Goal: Task Accomplishment & Management: Manage account settings

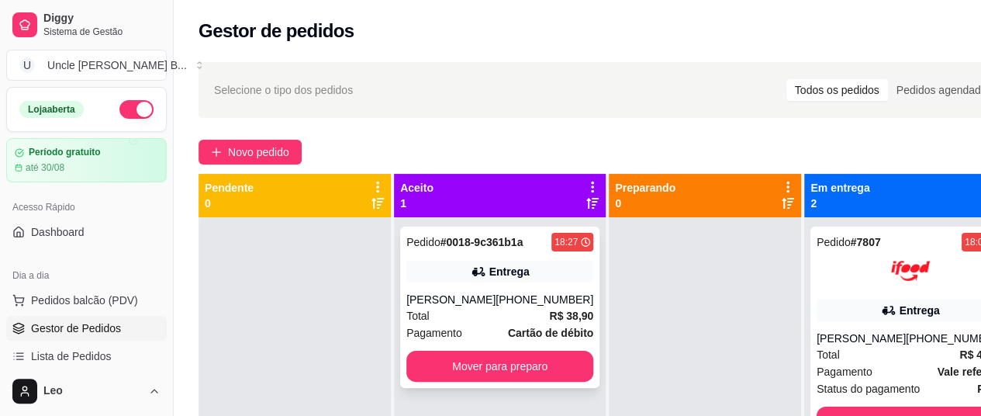
click at [509, 285] on div "Pedido # 0018-9c361b1a 18:27 Entrega Mariana [PHONE_NUMBER] Total R$ 38,90 Paga…" at bounding box center [499, 306] width 199 height 161
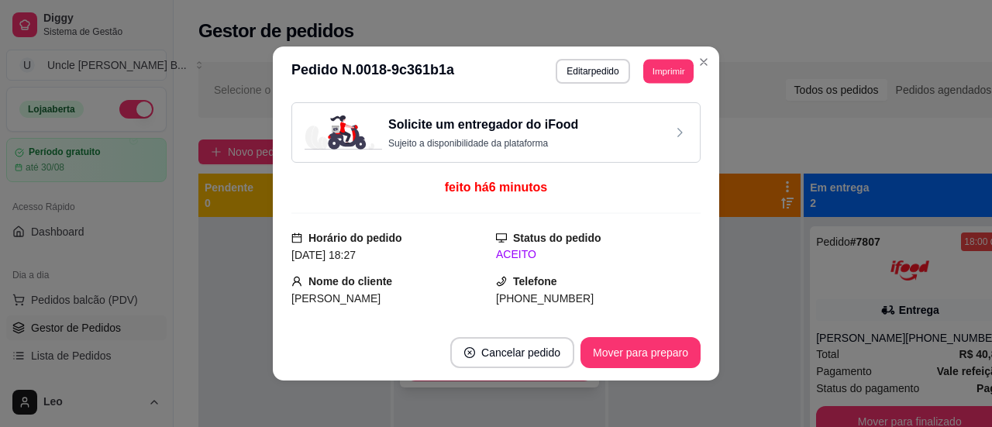
click at [668, 71] on button "Imprimir" at bounding box center [669, 71] width 50 height 24
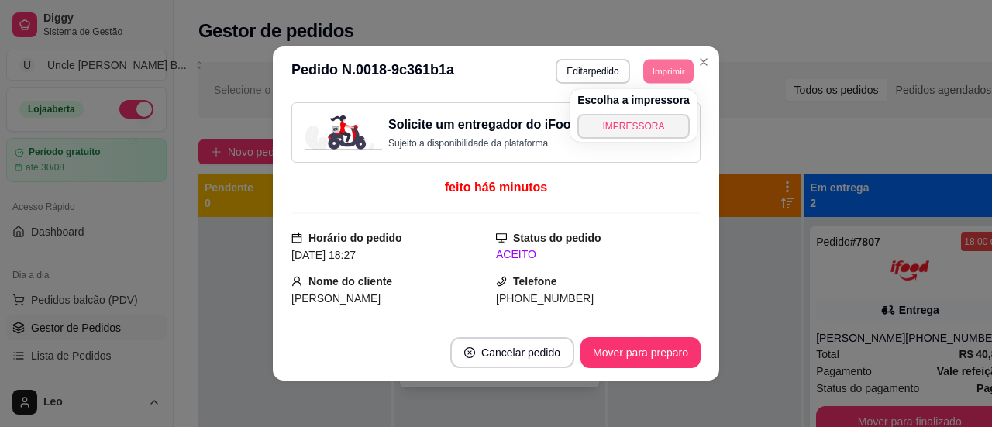
click at [655, 126] on button "IMPRESSORA" at bounding box center [634, 126] width 112 height 25
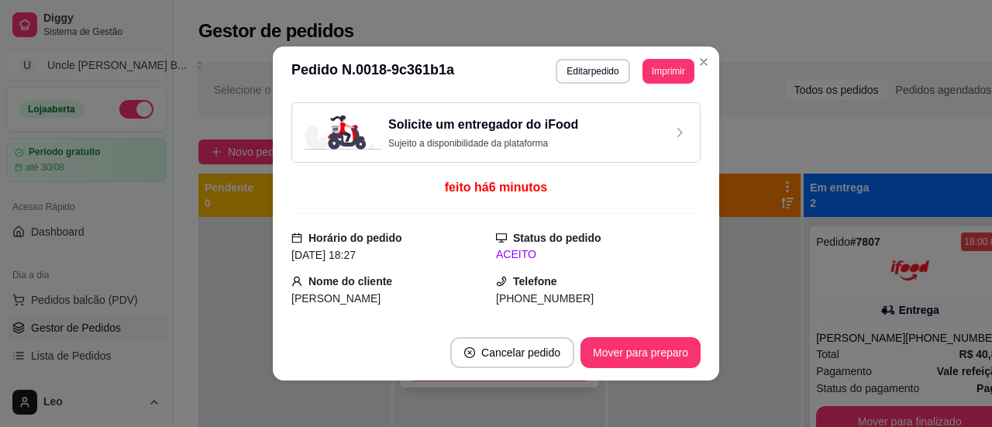
click at [659, 69] on button "Imprimir" at bounding box center [669, 71] width 52 height 25
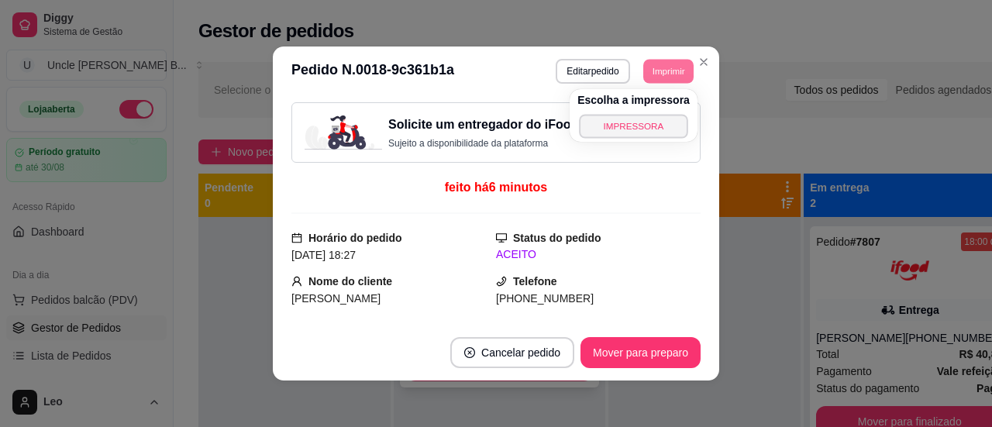
click at [639, 126] on button "IMPRESSORA" at bounding box center [633, 126] width 109 height 24
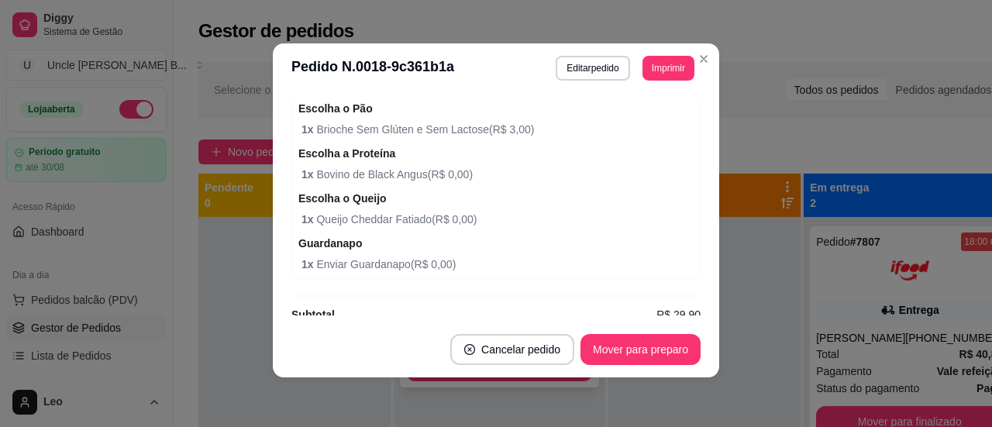
scroll to position [580, 0]
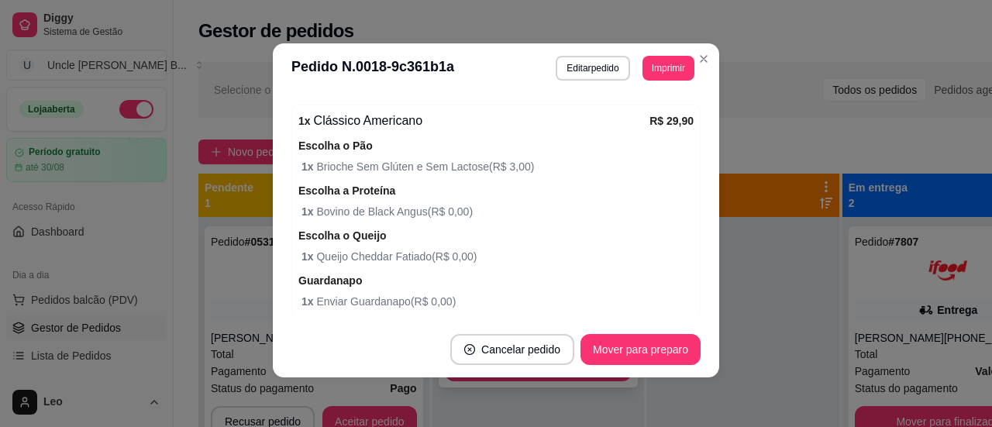
click at [665, 67] on button "Imprimir" at bounding box center [669, 68] width 52 height 25
click at [644, 144] on div "Escolha o Pão 1 x Brioche Sem Glúten e Sem Lactose ( R$ 3,00 )" at bounding box center [496, 155] width 395 height 39
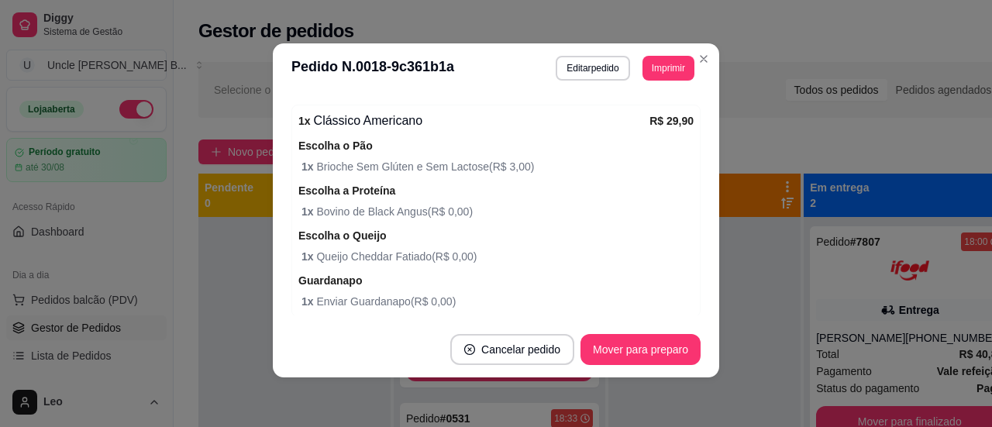
click at [513, 147] on div "Escolha o Pão 1 x Brioche Sem Glúten e Sem Lactose ( R$ 3,00 )" at bounding box center [496, 155] width 395 height 39
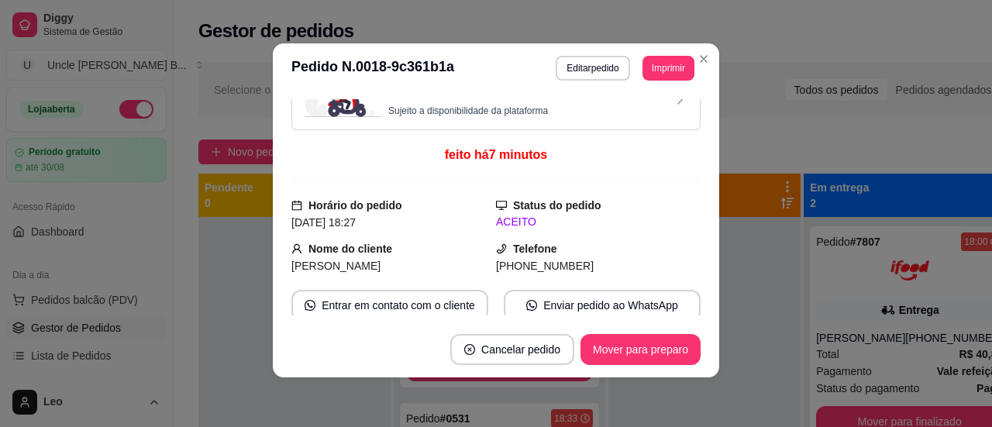
scroll to position [12, 0]
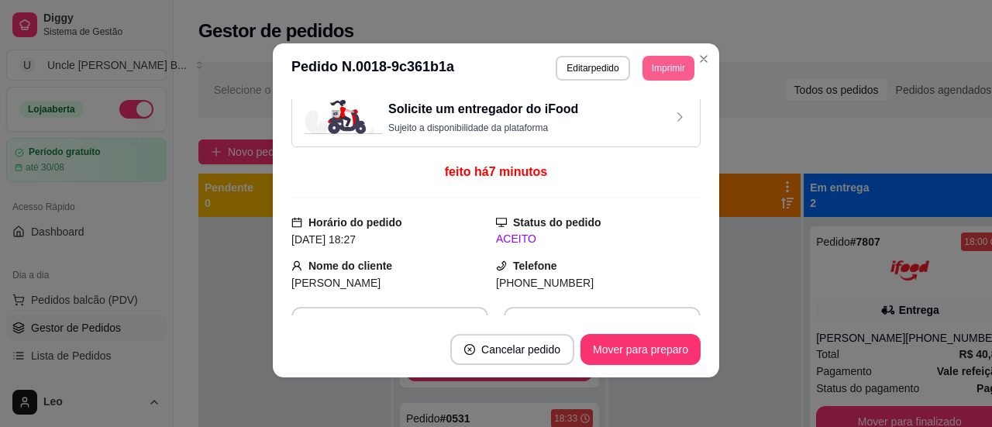
click at [664, 66] on button "Imprimir" at bounding box center [669, 68] width 52 height 25
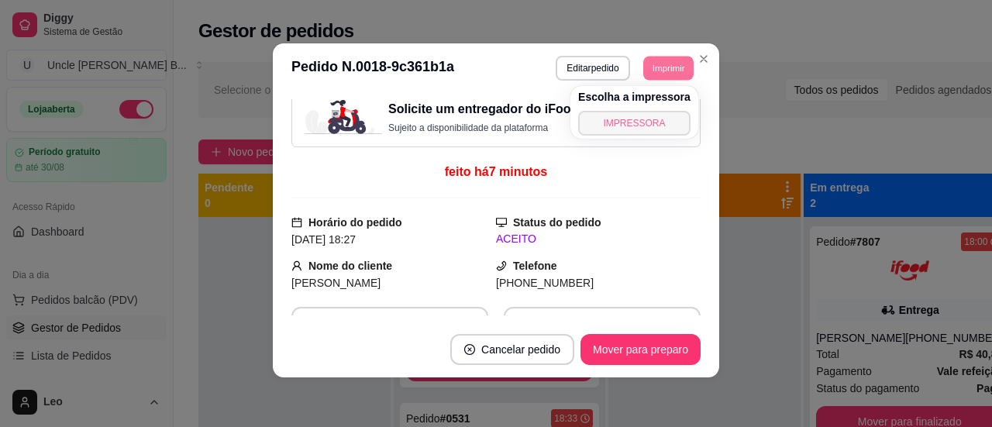
click at [625, 126] on button "IMPRESSORA" at bounding box center [634, 123] width 112 height 25
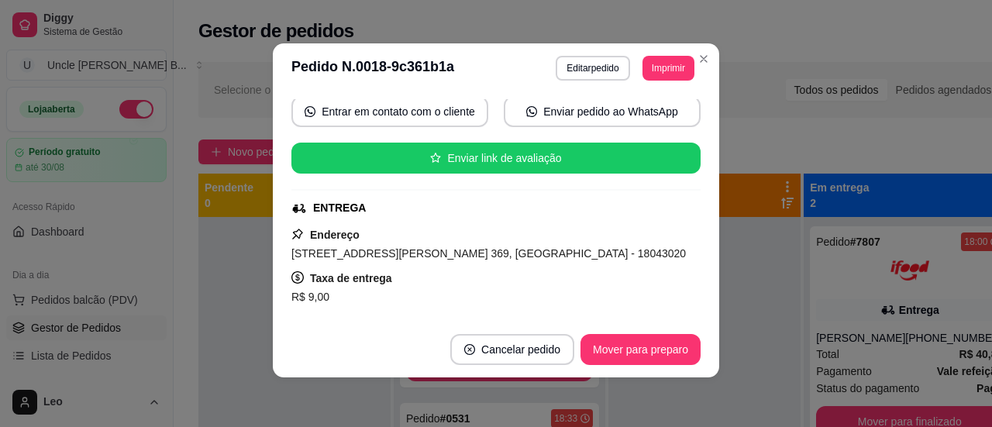
scroll to position [157, 0]
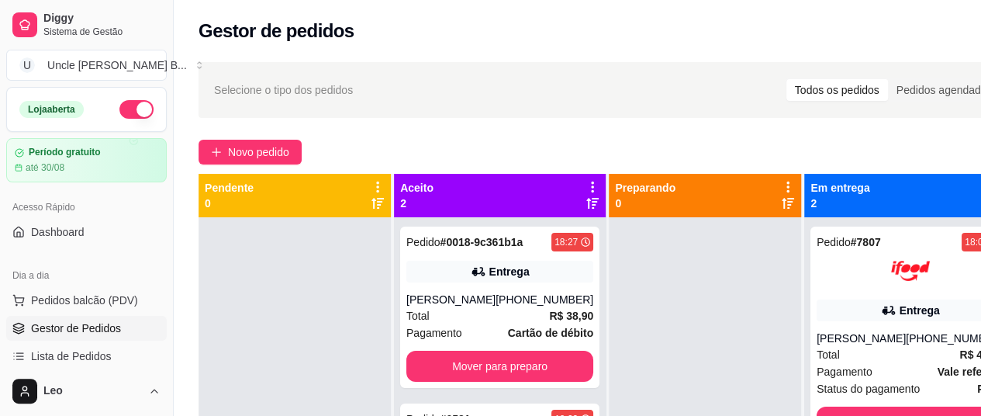
click at [471, 276] on div "Entrega" at bounding box center [499, 272] width 187 height 22
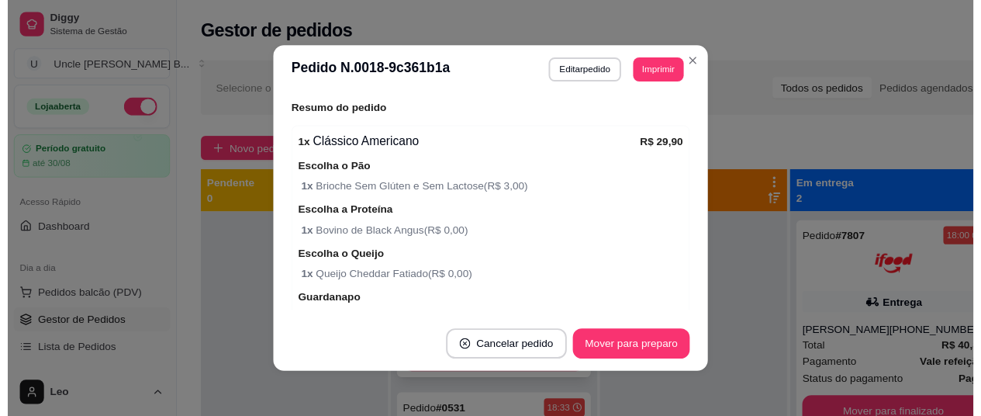
scroll to position [541, 0]
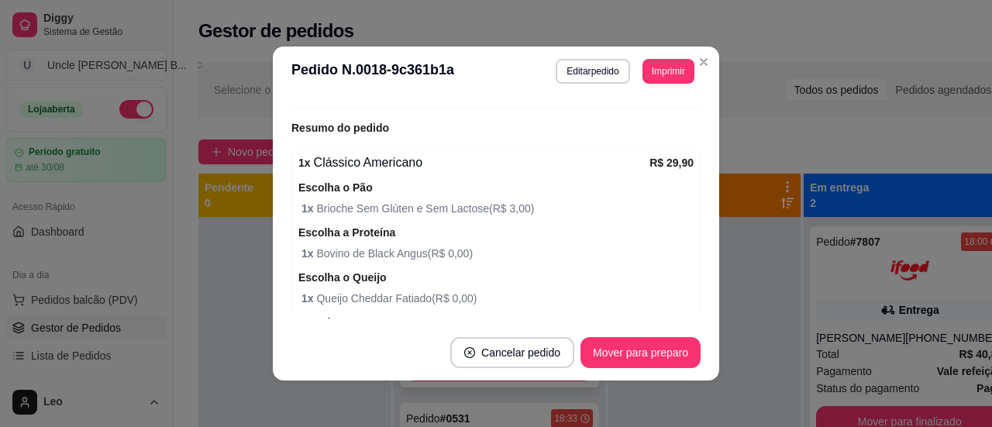
click at [702, 67] on div "Selecione o tipo dos pedidos Todos os pedidos Pedidos agendados" at bounding box center [607, 90] width 819 height 56
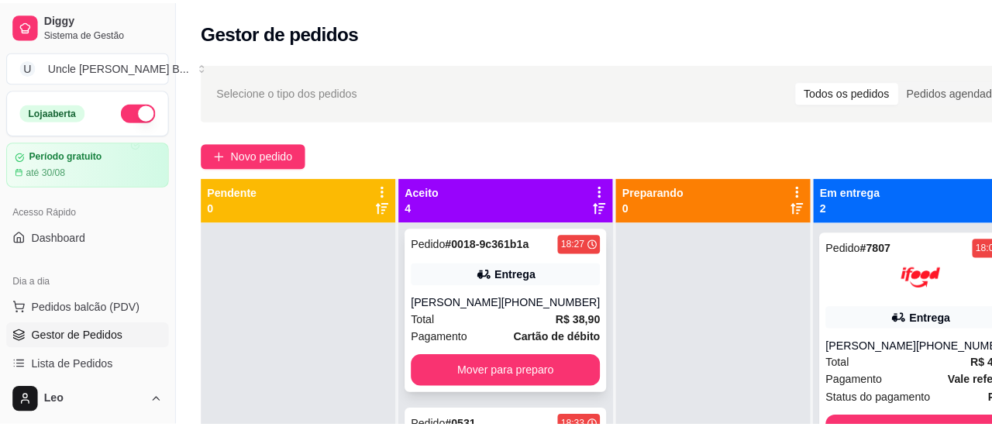
scroll to position [0, 0]
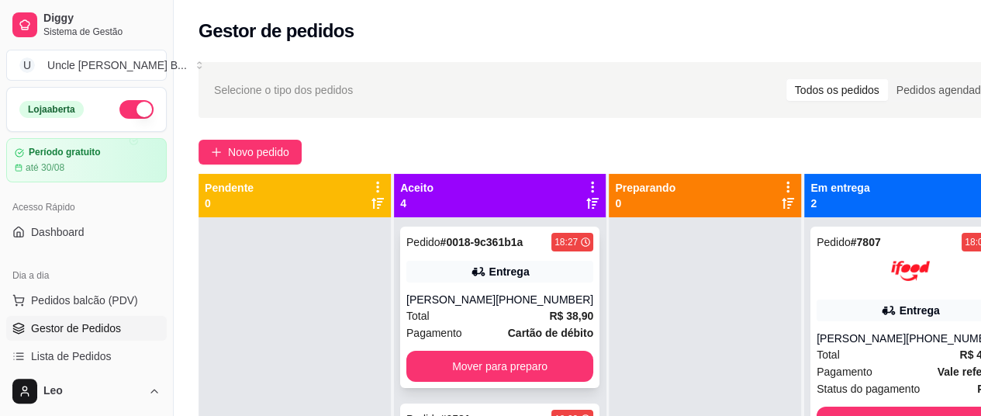
click at [433, 274] on div "Entrega" at bounding box center [499, 272] width 187 height 22
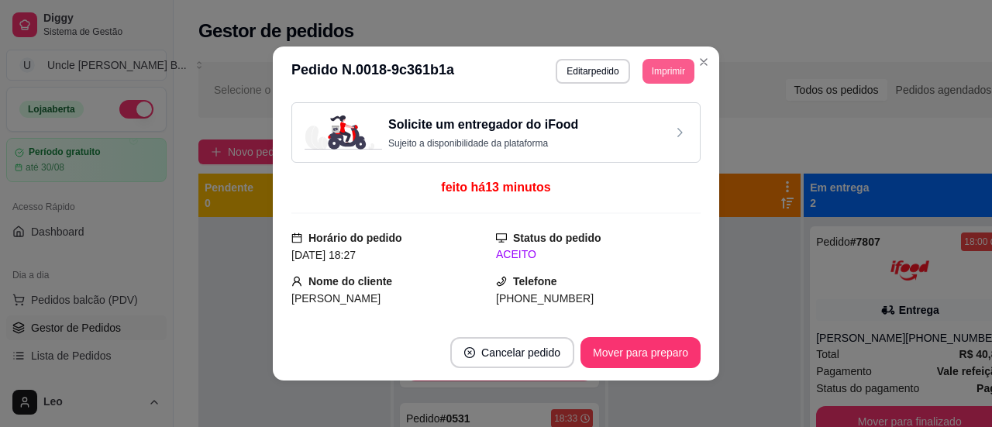
click at [662, 68] on button "Imprimir" at bounding box center [669, 71] width 52 height 25
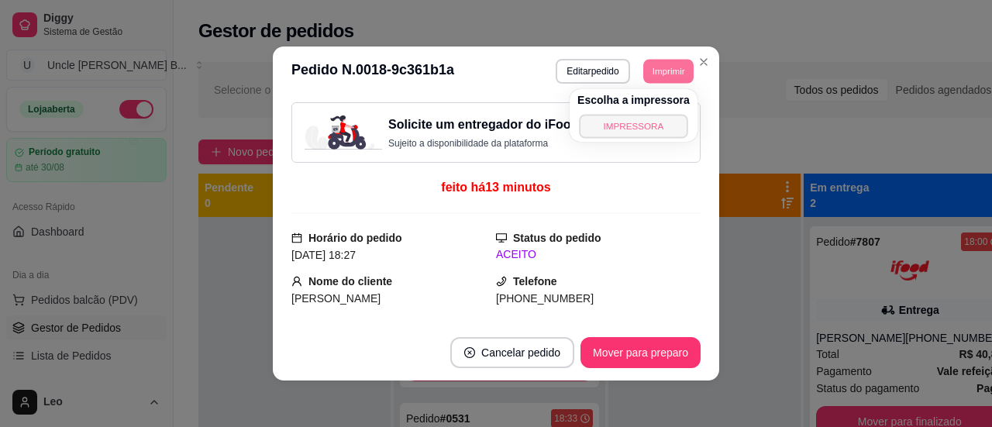
click at [616, 123] on button "IMPRESSORA" at bounding box center [633, 126] width 109 height 24
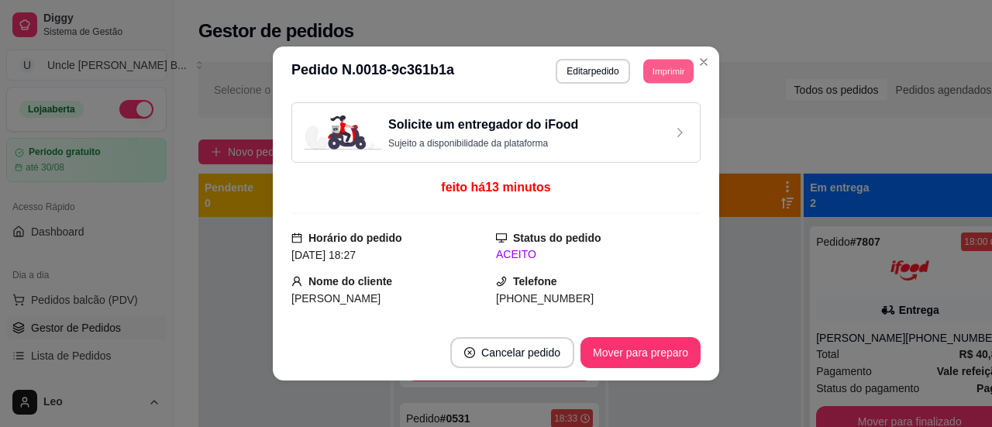
click at [657, 74] on button "Imprimir" at bounding box center [669, 71] width 50 height 24
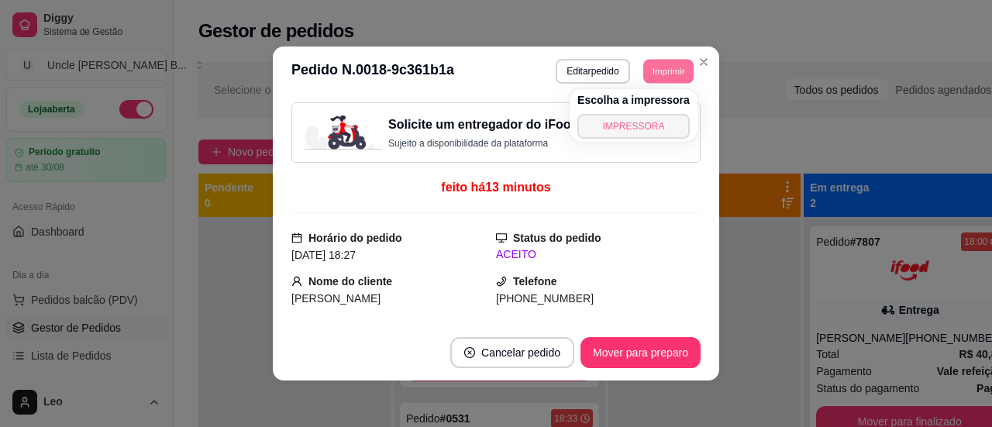
click at [620, 125] on button "IMPRESSORA" at bounding box center [634, 126] width 112 height 25
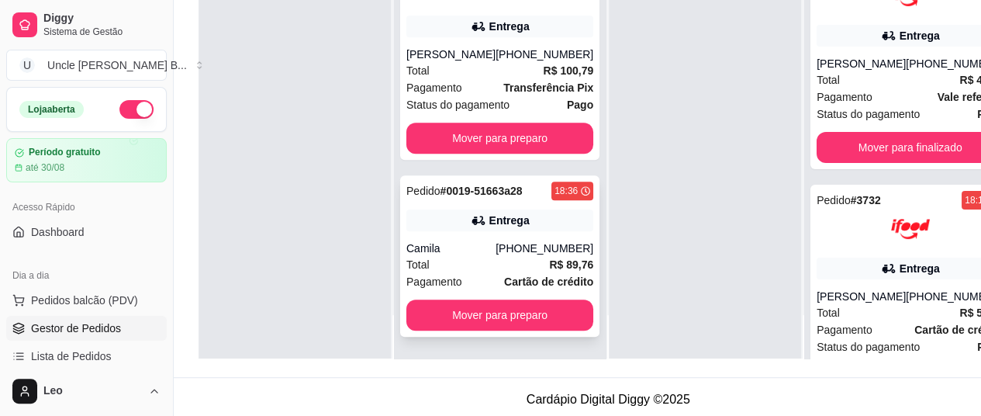
scroll to position [248, 0]
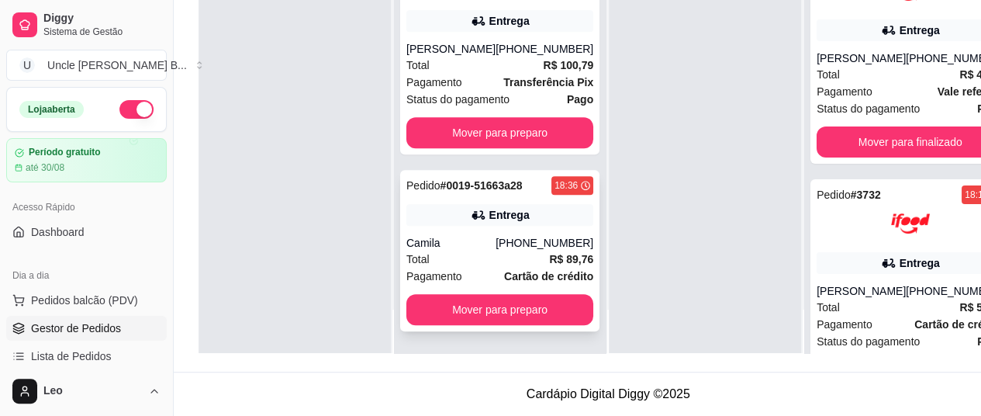
click at [448, 227] on div "Pedido # 0019-51663a28 18:36 Entrega Camila (11) 99988-9967 Total R$ 89,76 Paga…" at bounding box center [499, 250] width 199 height 161
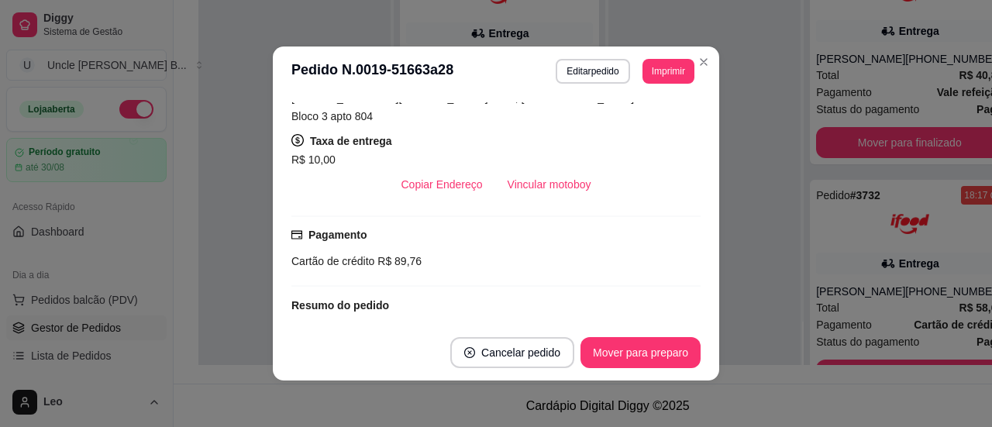
scroll to position [281, 0]
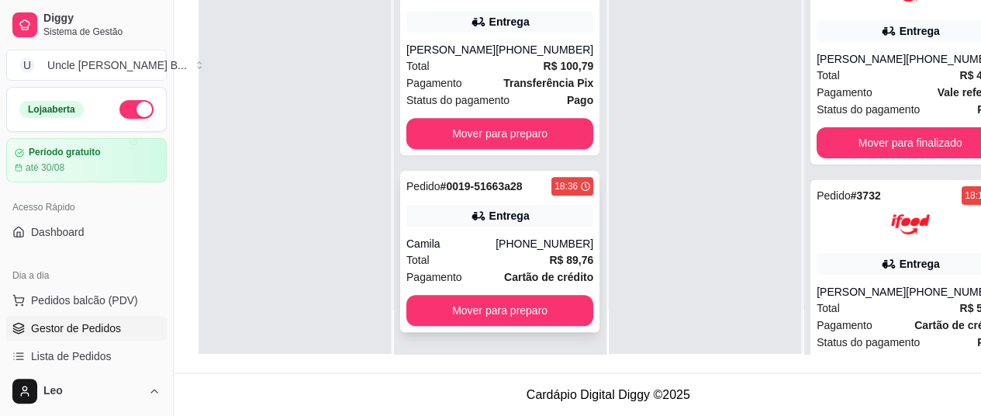
click at [426, 226] on div "Entrega" at bounding box center [499, 216] width 187 height 22
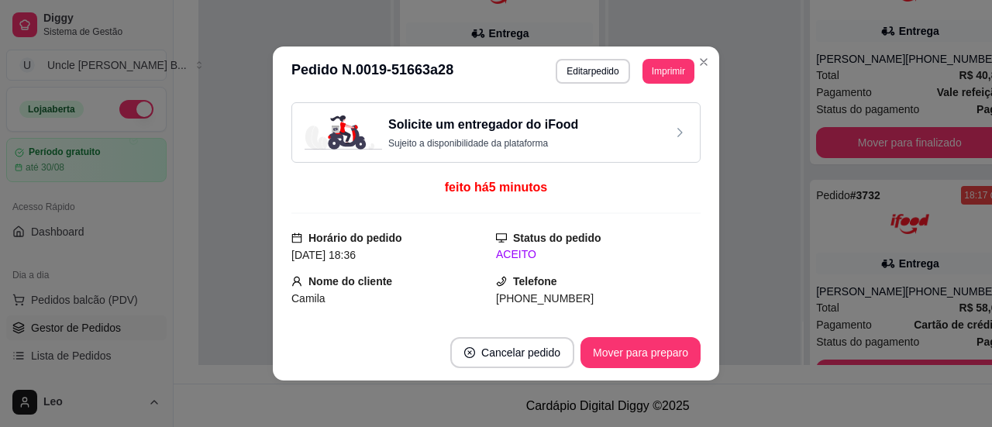
click at [523, 140] on p "Sujeito a disponibilidade da plataforma" at bounding box center [483, 143] width 190 height 12
click at [528, 140] on p "Sujeito a disponibilidade da plataforma" at bounding box center [483, 143] width 190 height 12
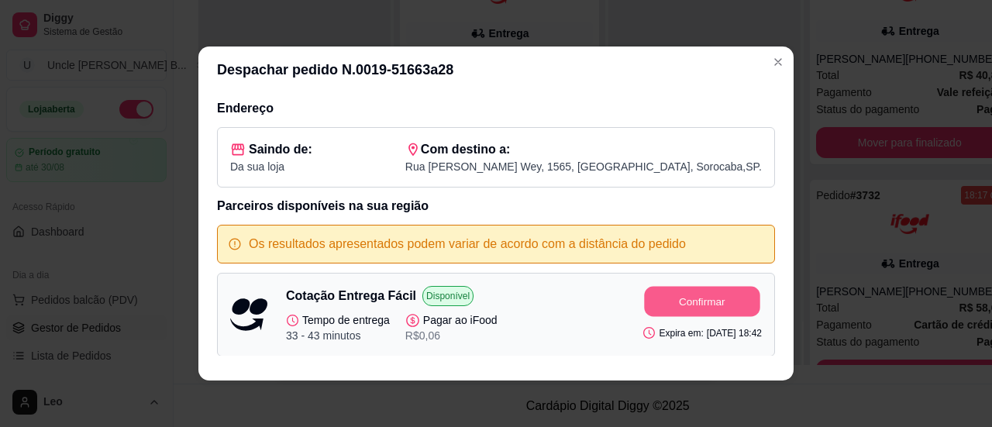
click at [651, 295] on button "Confirmar" at bounding box center [703, 302] width 116 height 30
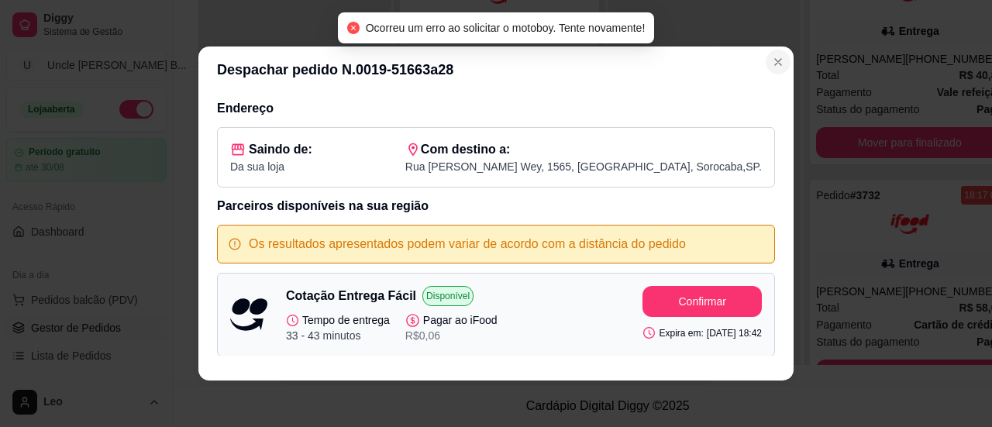
click at [775, 61] on icon "Close" at bounding box center [778, 62] width 6 height 6
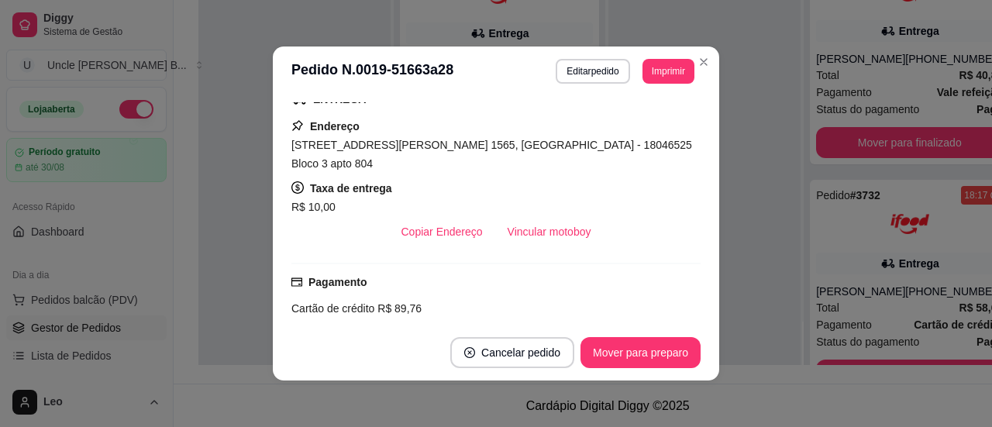
scroll to position [339, 0]
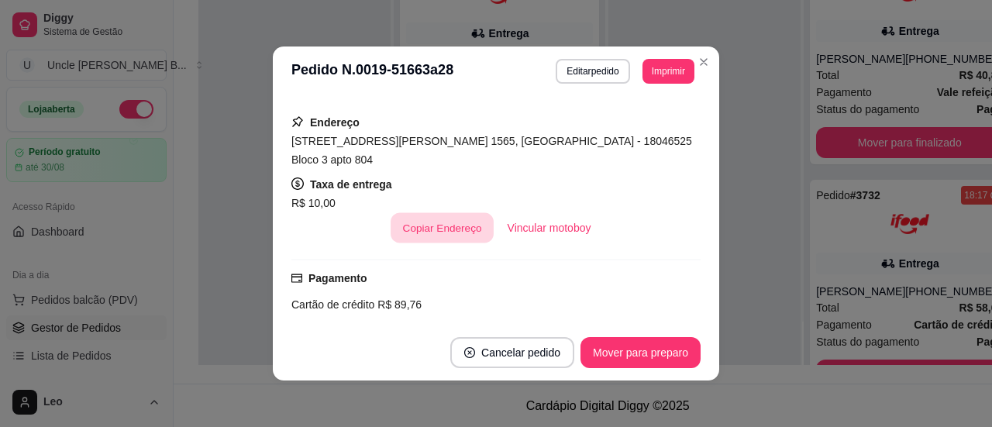
click at [439, 213] on button "Copiar Endereço" at bounding box center [442, 228] width 103 height 30
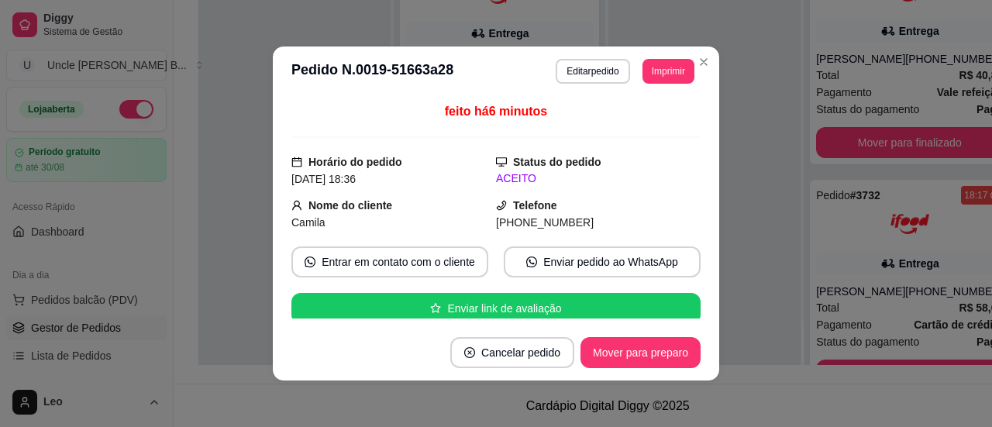
click at [513, 223] on span "(11) 9 9988-9967" at bounding box center [545, 222] width 98 height 12
copy div "(11) 9 9988-9967 Entrar em contato com o cliente Enviar pedido ao WhatsApp Envi…"
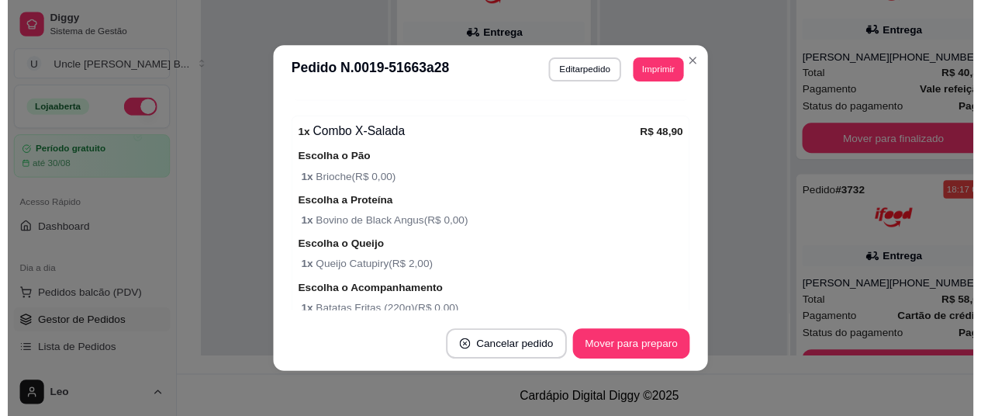
scroll to position [980, 0]
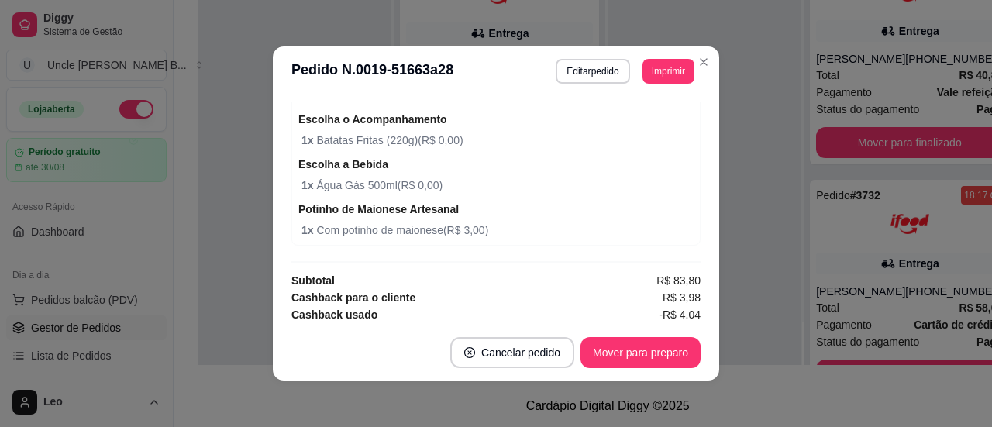
click at [661, 323] on span "R$ 89,76" at bounding box center [679, 331] width 44 height 17
copy span "89,76"
click at [656, 75] on button "Imprimir" at bounding box center [669, 71] width 52 height 25
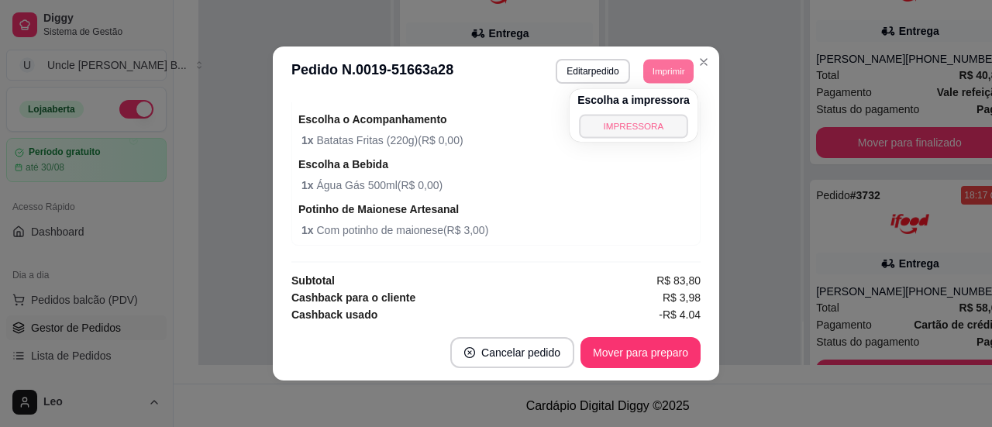
click at [622, 127] on button "IMPRESSORA" at bounding box center [633, 126] width 109 height 24
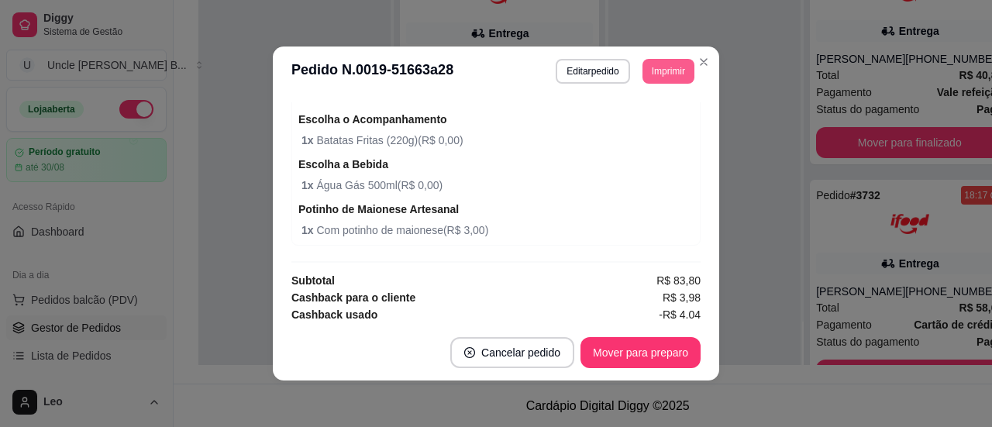
click at [665, 69] on button "Imprimir" at bounding box center [669, 71] width 52 height 25
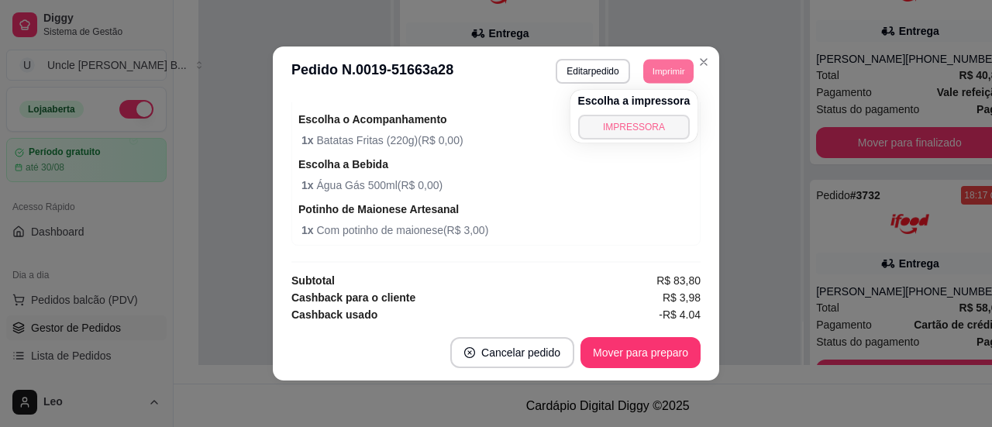
click at [605, 129] on button "IMPRESSORA" at bounding box center [634, 127] width 112 height 25
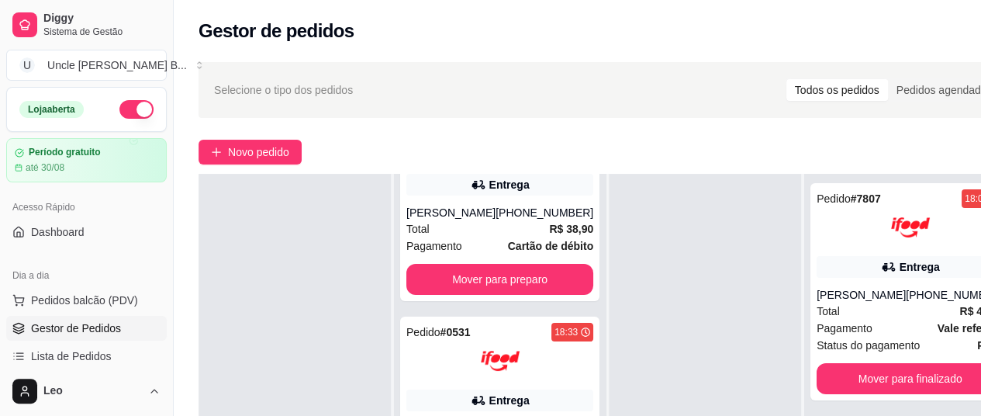
scroll to position [76, 0]
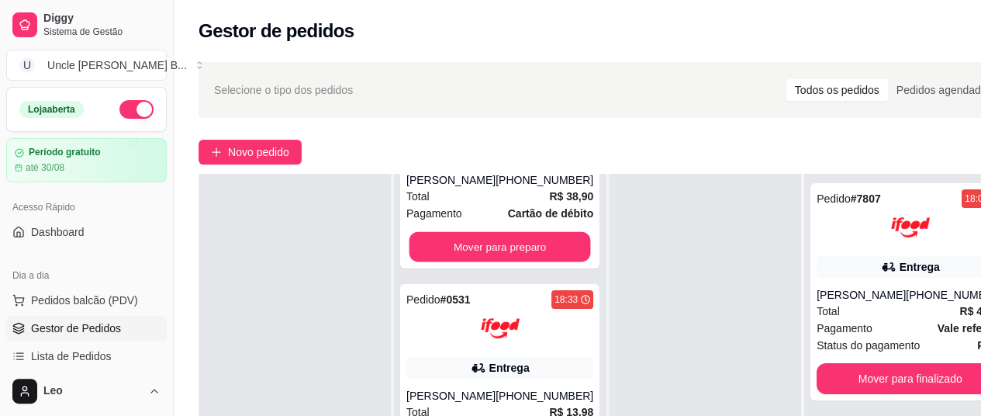
click at [469, 234] on button "Mover para preparo" at bounding box center [499, 247] width 181 height 30
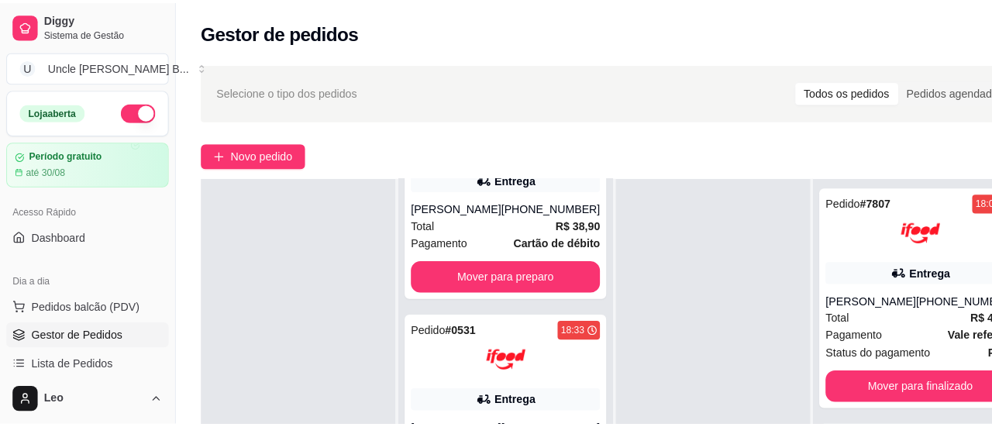
scroll to position [36, 0]
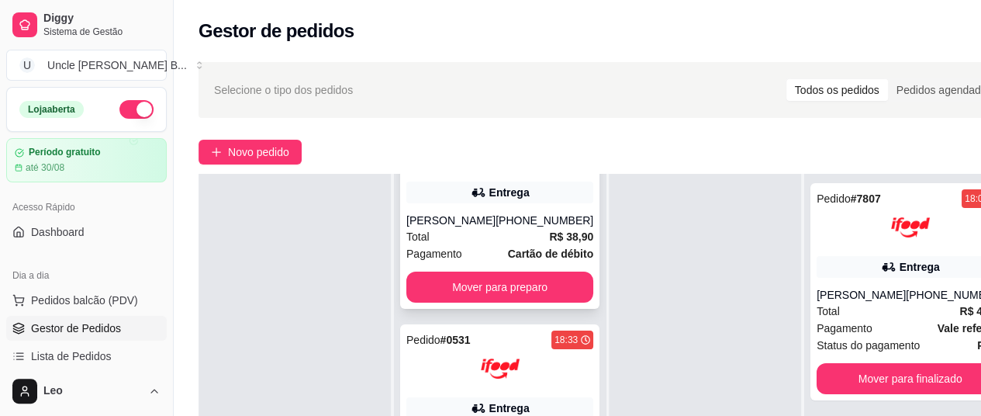
click at [478, 225] on div "Mariana" at bounding box center [450, 220] width 89 height 16
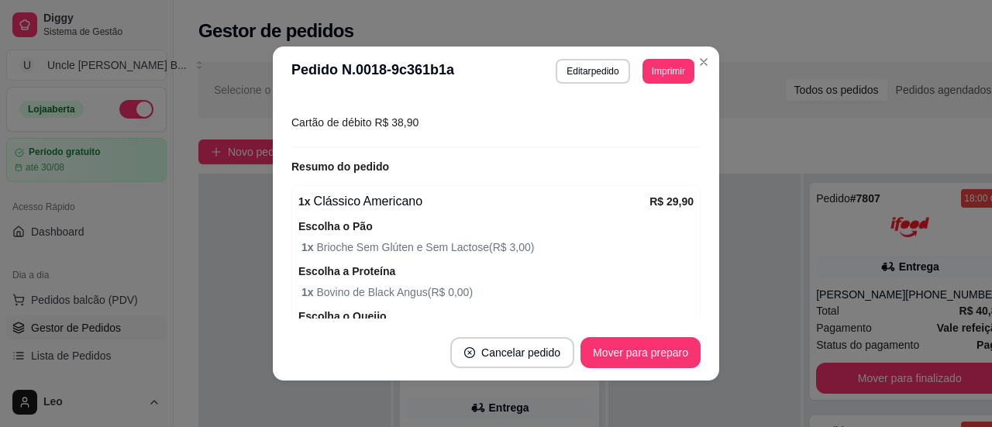
scroll to position [559, 0]
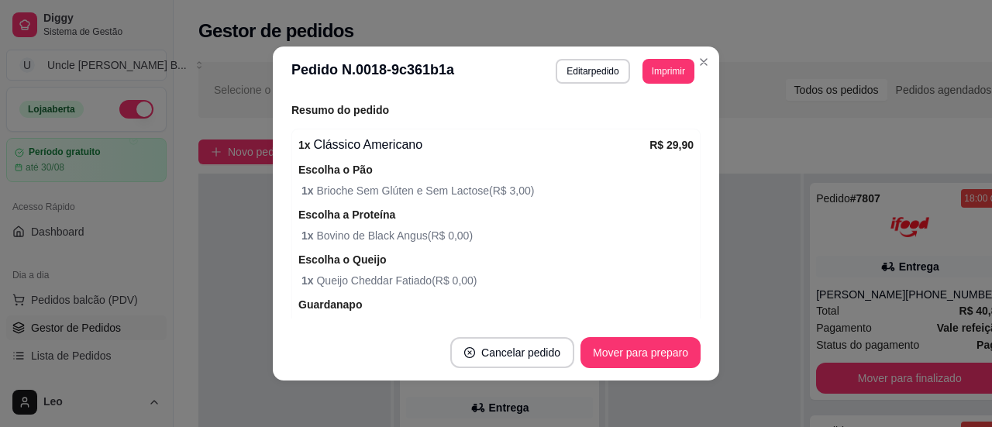
click at [606, 357] on button "Mover para preparo" at bounding box center [641, 352] width 120 height 31
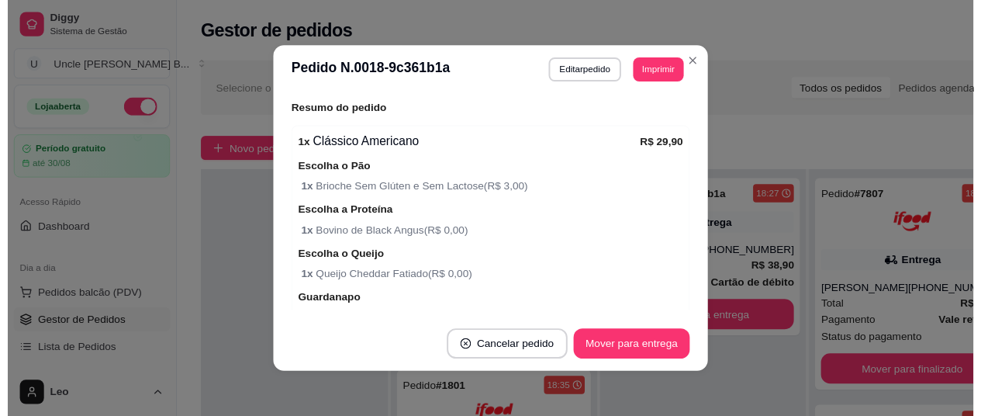
scroll to position [0, 0]
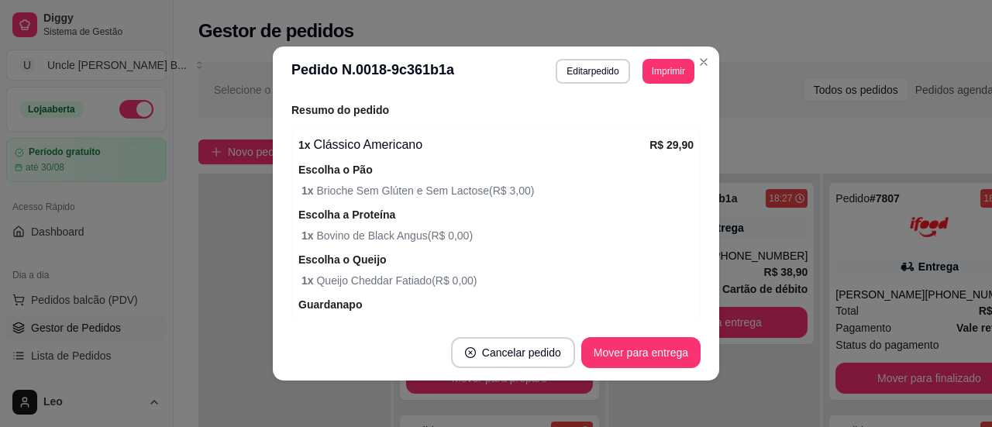
click at [648, 365] on button "Mover para entrega" at bounding box center [641, 352] width 119 height 31
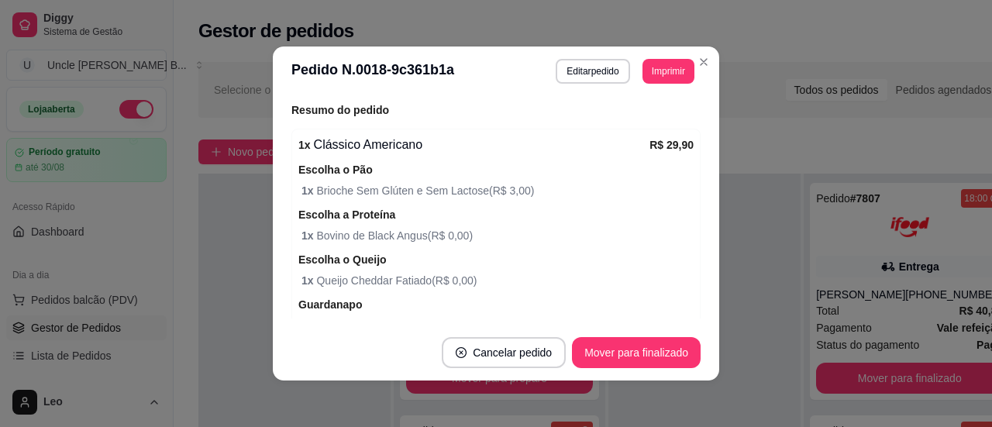
click at [698, 62] on div "Selecione o tipo dos pedidos Todos os pedidos Pedidos agendados" at bounding box center [607, 90] width 819 height 56
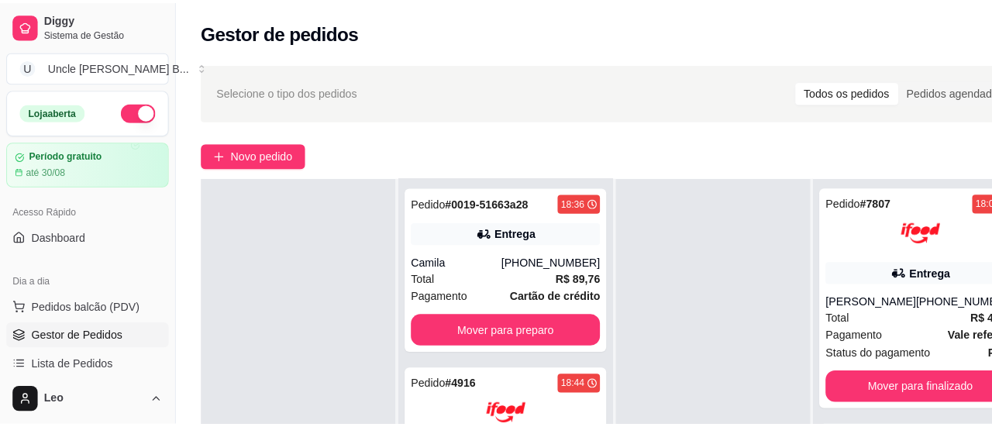
scroll to position [496, 0]
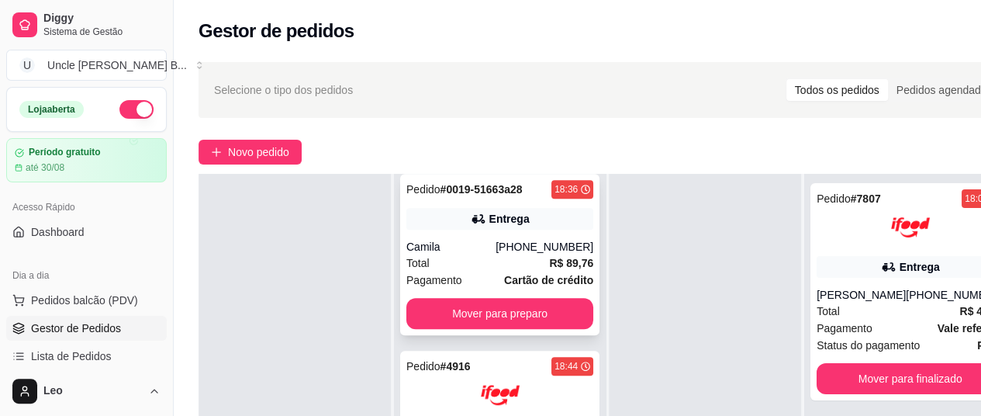
click at [523, 245] on div "Pedido # 0019-51663a28 18:36 Entrega Camila (11) 99988-9967 Total R$ 89,76 Paga…" at bounding box center [499, 254] width 199 height 161
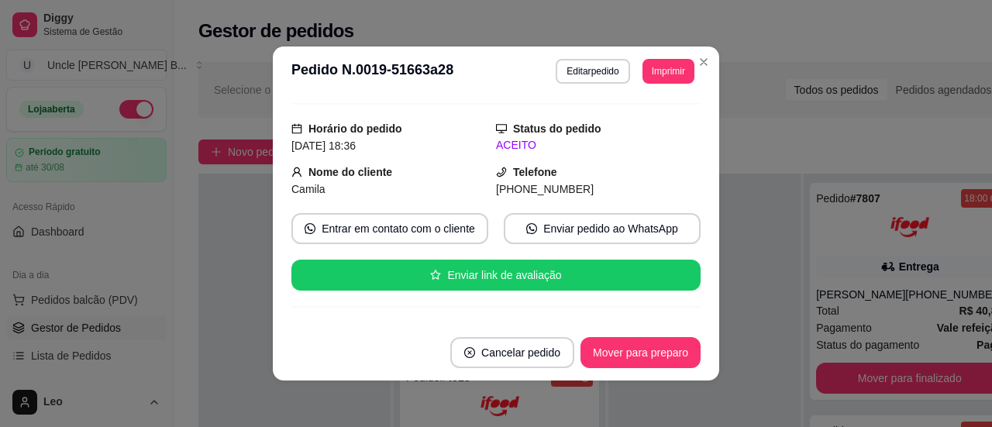
scroll to position [116, 0]
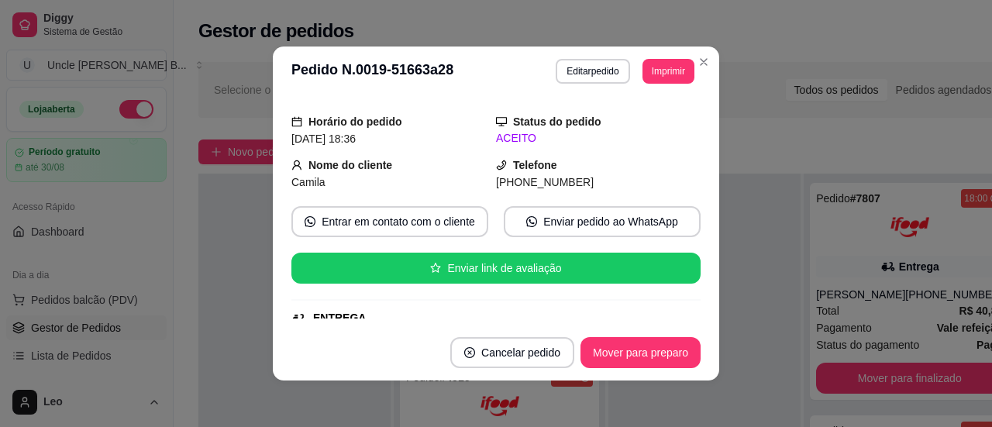
click at [668, 64] on button "Imprimir" at bounding box center [669, 71] width 52 height 25
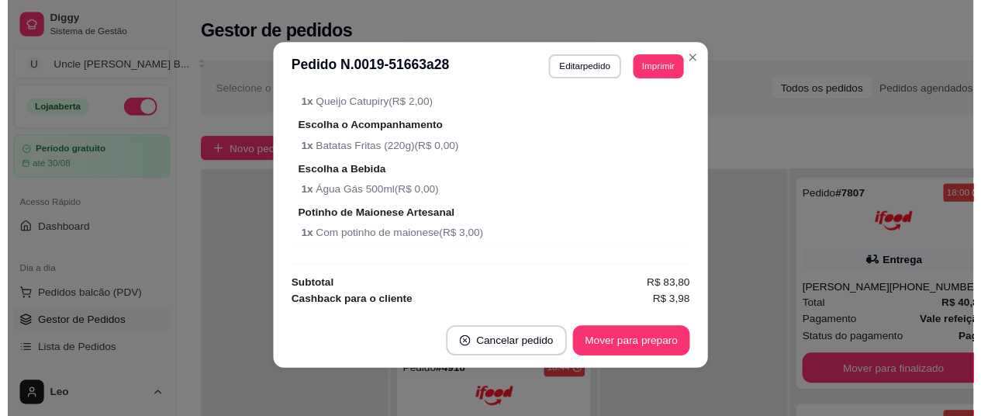
scroll to position [1055, 0]
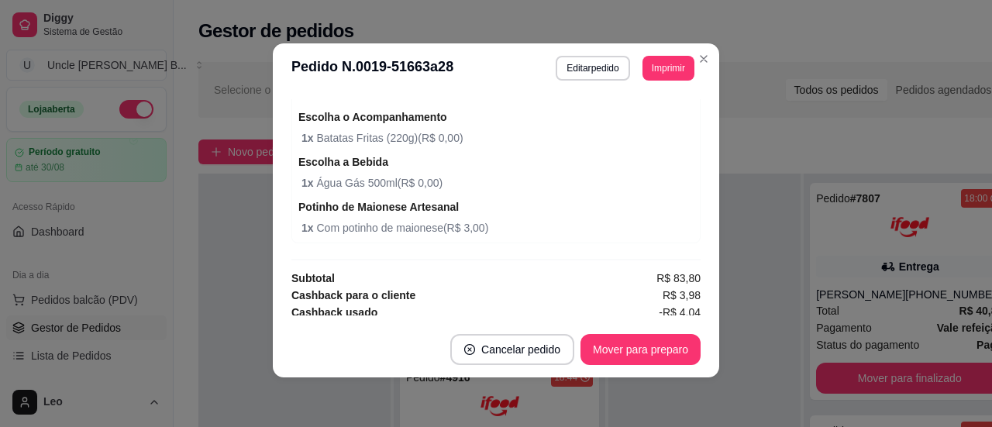
click at [701, 59] on div "Selecione o tipo dos pedidos Todos os pedidos Pedidos agendados Novo pedido Pen…" at bounding box center [608, 336] width 868 height 567
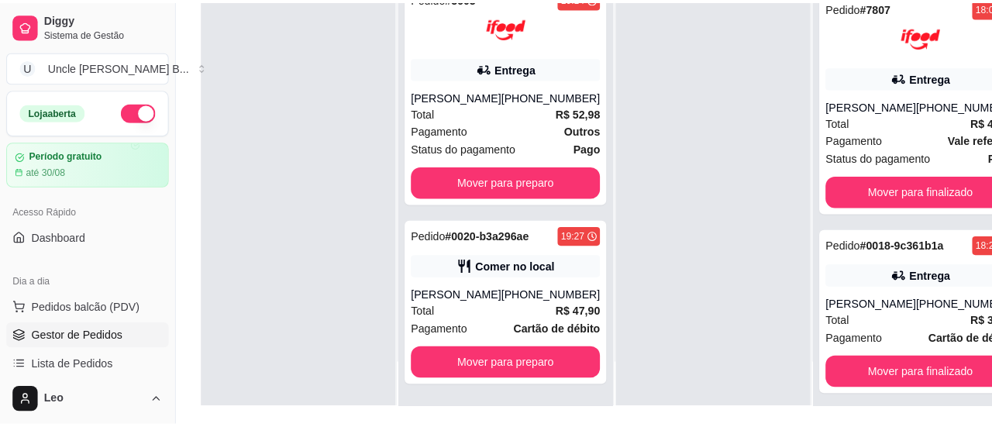
scroll to position [230, 0]
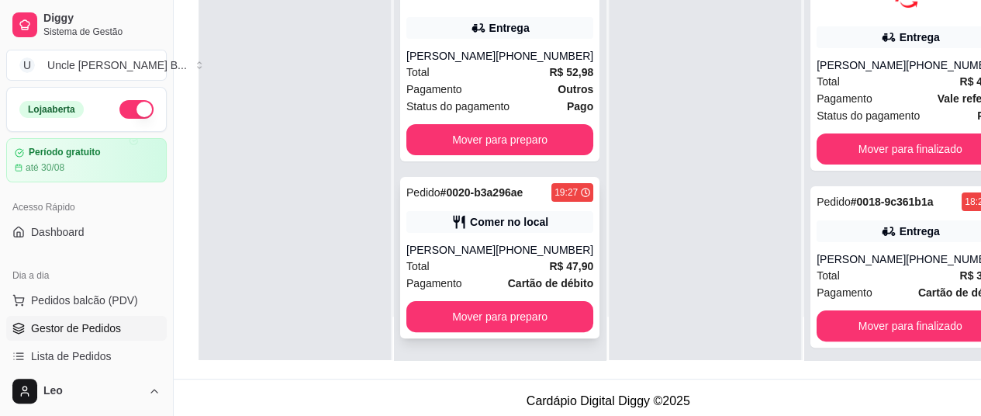
click at [464, 202] on div "Pedido # 0020-b3a296ae" at bounding box center [464, 192] width 116 height 19
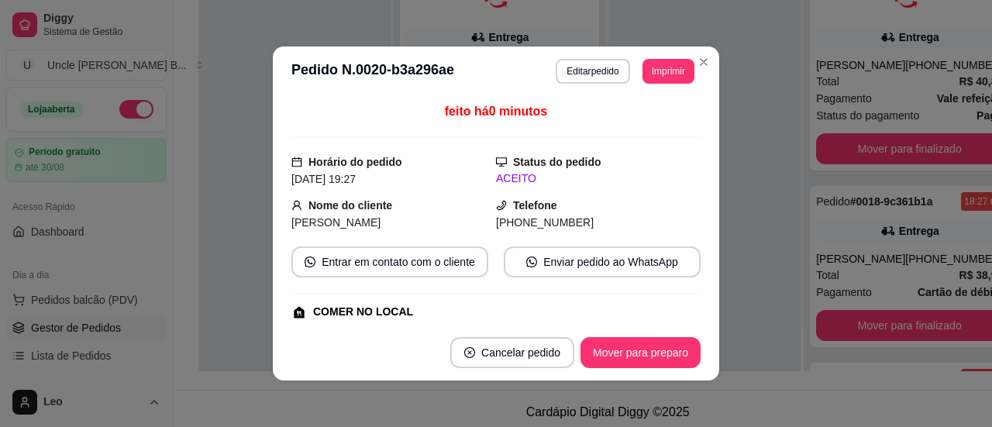
click at [664, 67] on button "Imprimir" at bounding box center [669, 71] width 52 height 25
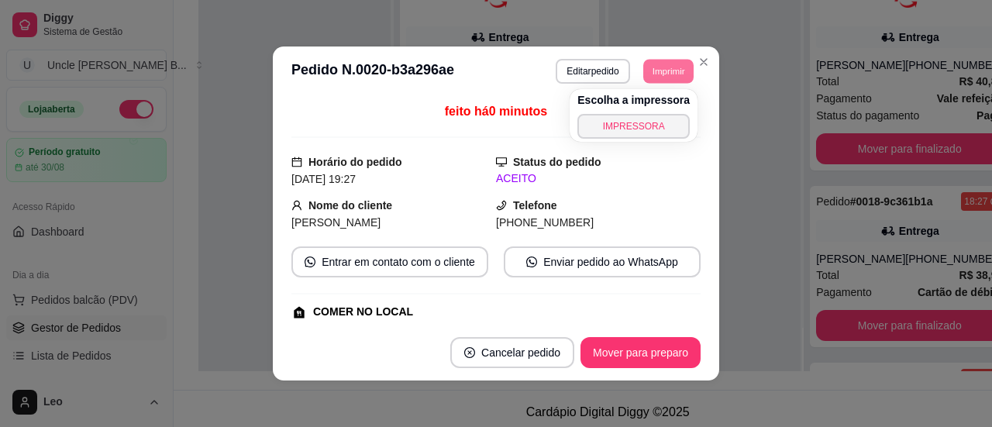
click at [626, 133] on button "IMPRESSORA" at bounding box center [634, 126] width 112 height 25
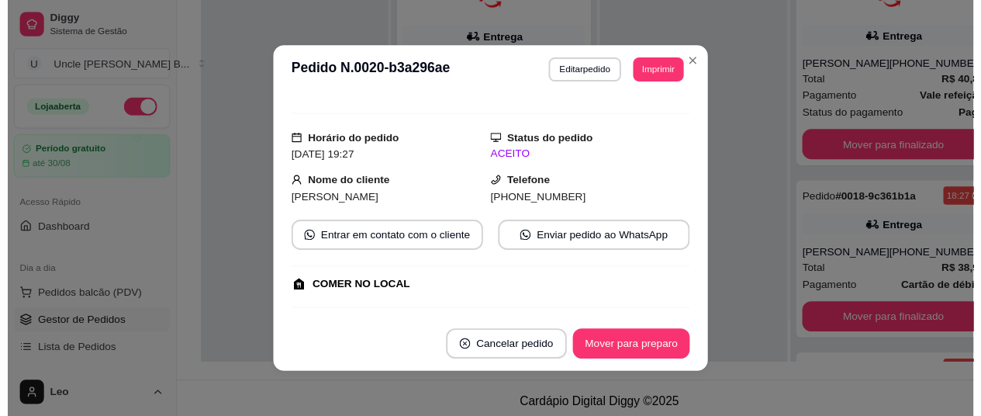
scroll to position [0, 0]
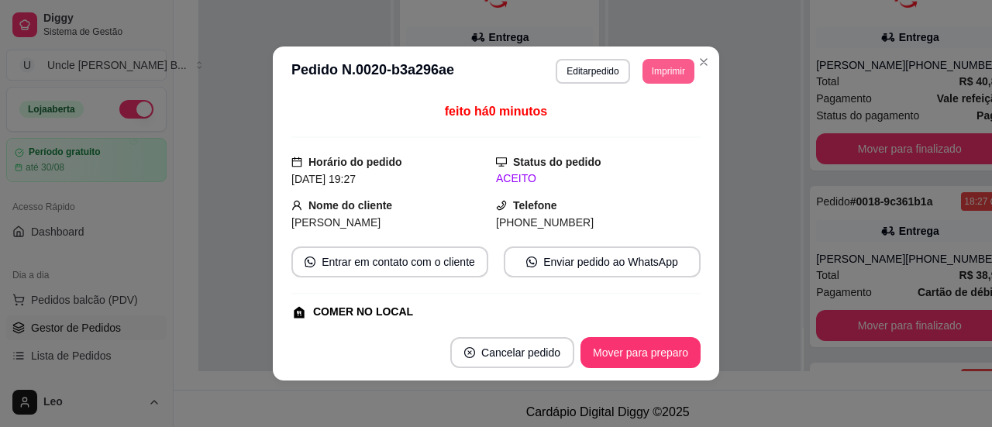
click at [664, 75] on button "Imprimir" at bounding box center [669, 71] width 52 height 25
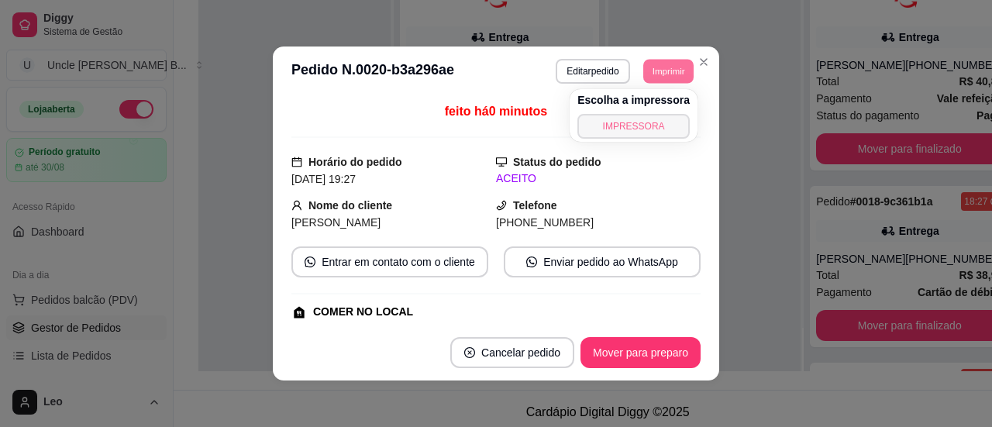
click at [625, 123] on button "IMPRESSORA" at bounding box center [634, 126] width 112 height 25
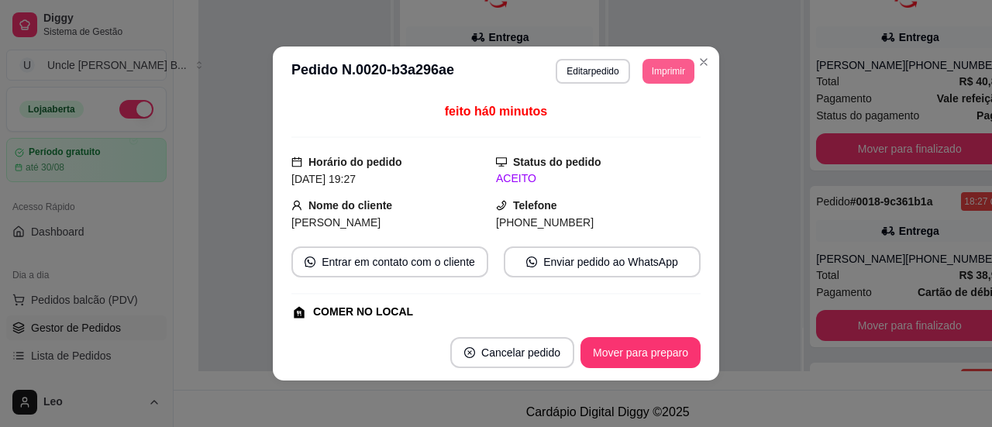
click at [661, 75] on button "Imprimir" at bounding box center [669, 71] width 52 height 25
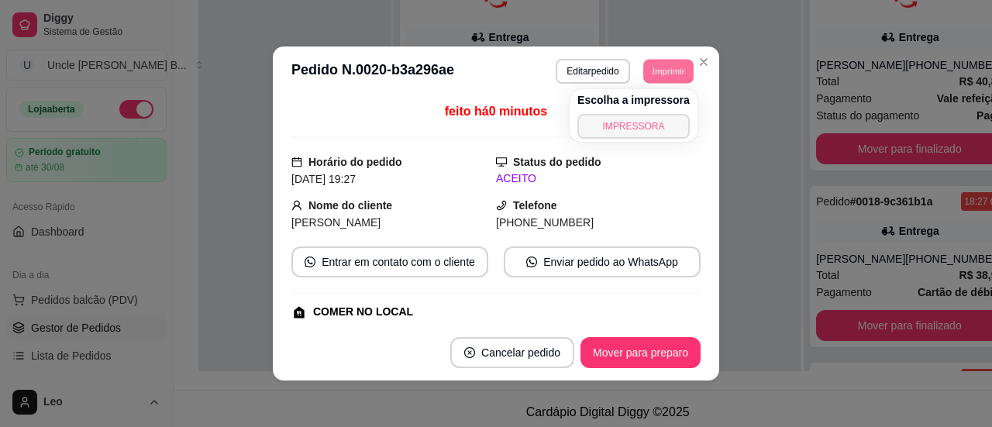
click at [630, 129] on button "IMPRESSORA" at bounding box center [634, 126] width 112 height 25
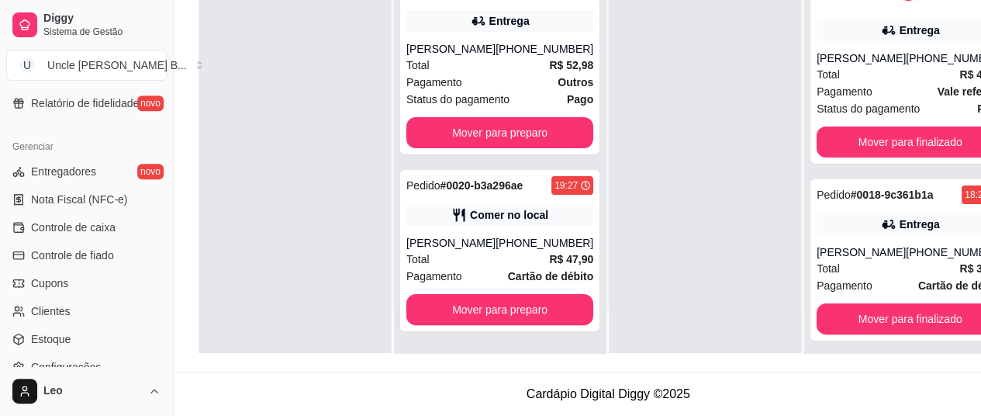
scroll to position [687, 0]
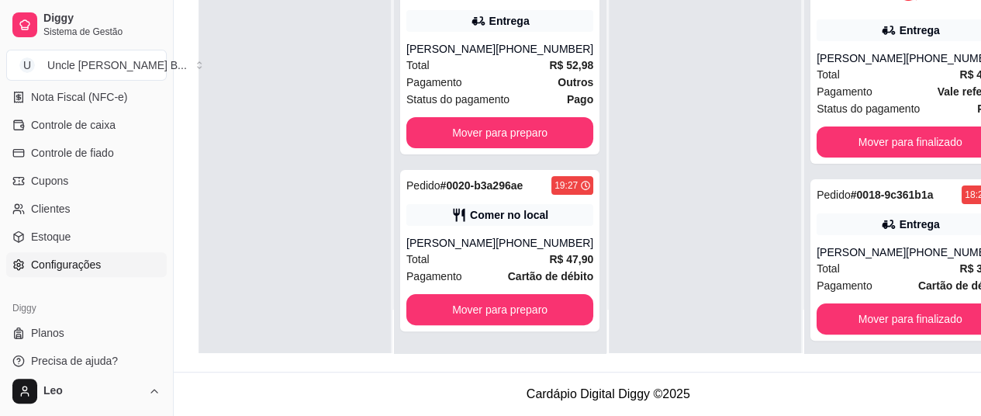
click at [78, 271] on link "Configurações" at bounding box center [86, 264] width 160 height 25
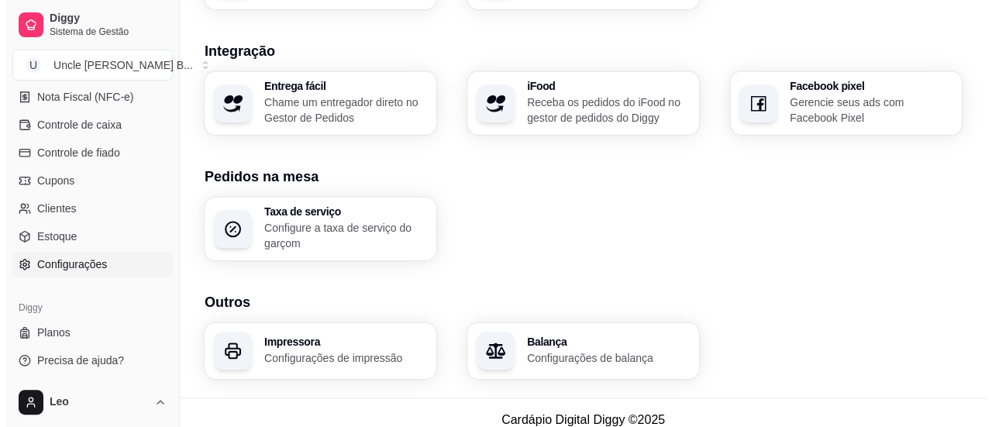
scroll to position [665, 0]
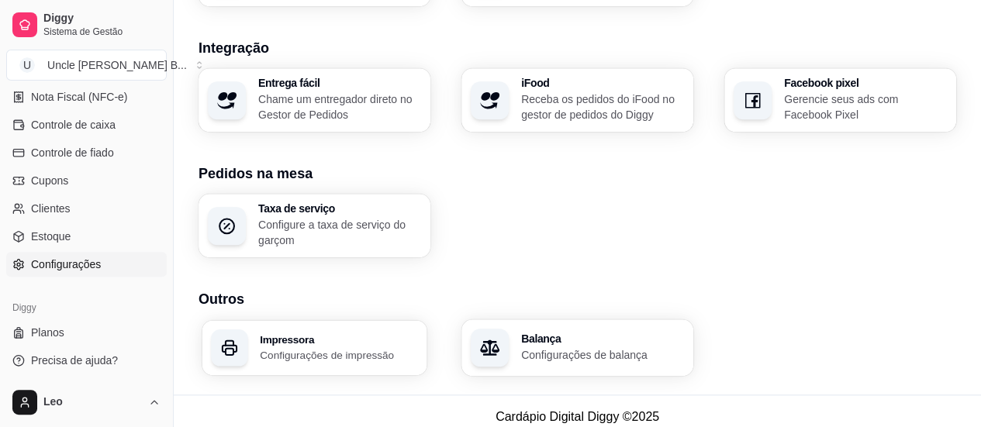
click at [349, 333] on h3 "Impressora" at bounding box center [339, 338] width 158 height 11
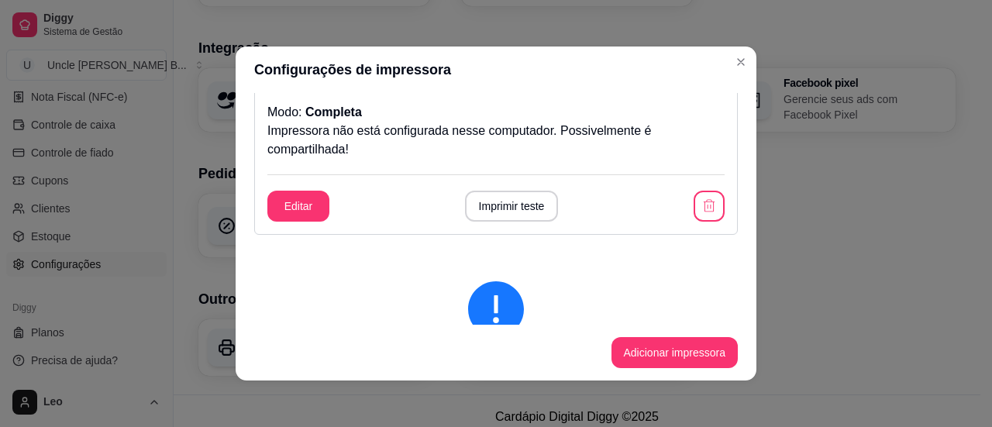
scroll to position [0, 0]
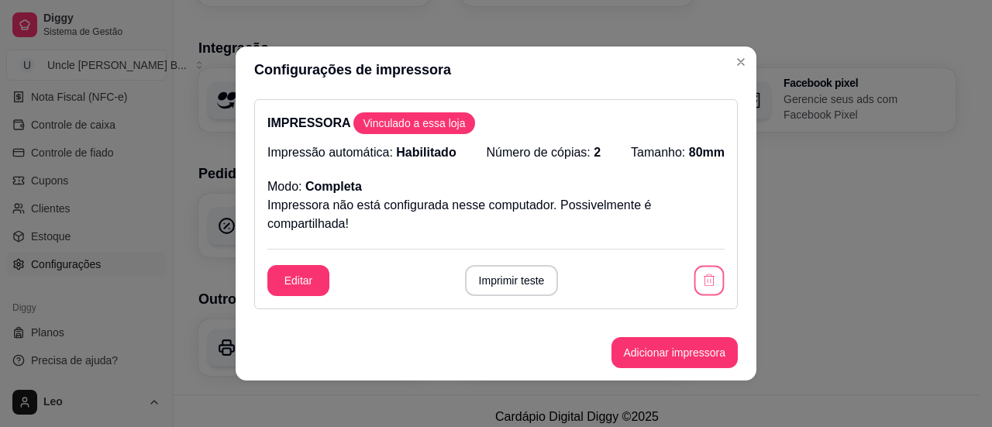
click at [704, 276] on icon "button" at bounding box center [709, 280] width 11 height 12
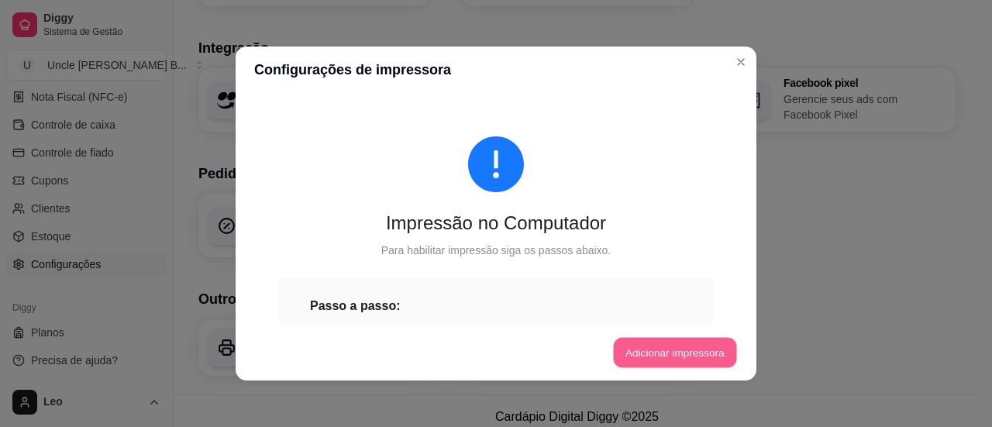
click at [650, 348] on button "Adicionar impressora" at bounding box center [674, 353] width 123 height 30
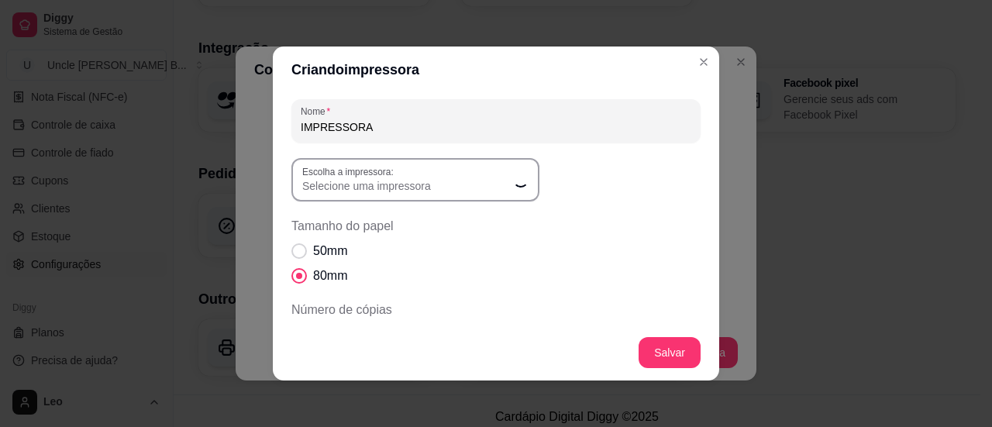
click at [409, 182] on span "Selecione uma impressora" at bounding box center [406, 186] width 208 height 16
click at [516, 184] on icon "button" at bounding box center [522, 180] width 12 height 12
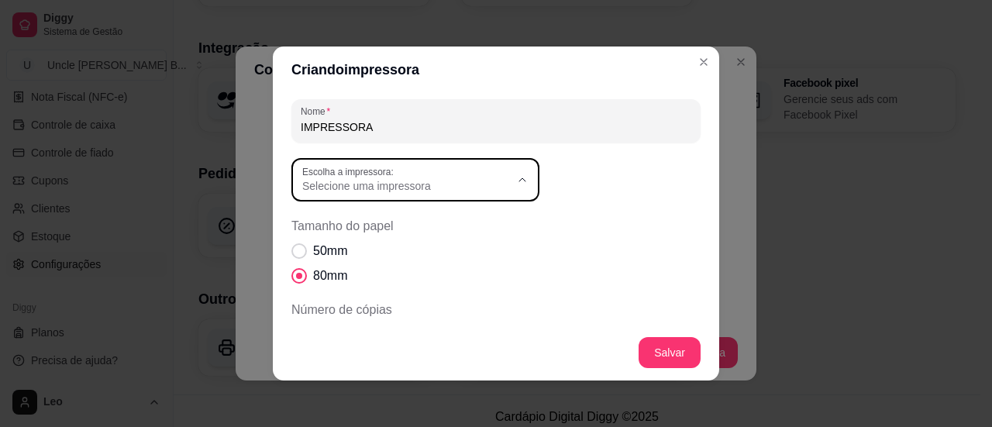
click at [374, 246] on span "POSPrinter POS80" at bounding box center [401, 248] width 199 height 15
type input "POSPrinter POS80"
select select "POSPrinter POS80"
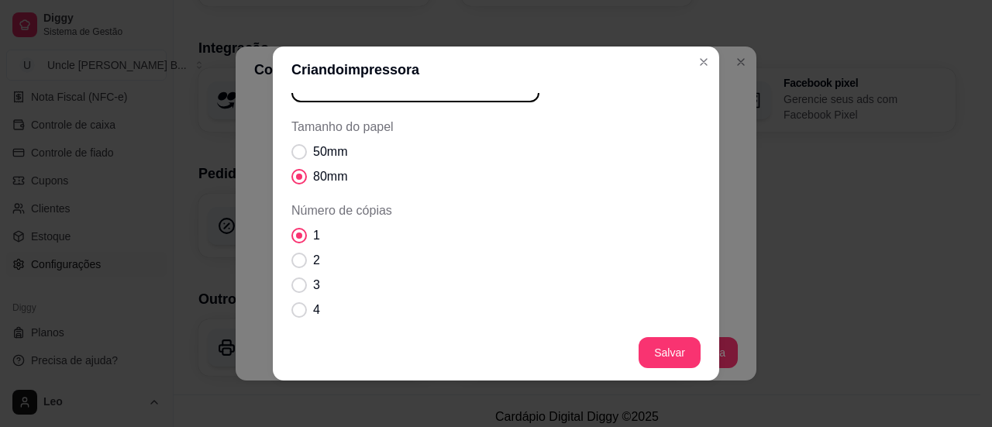
scroll to position [93, 0]
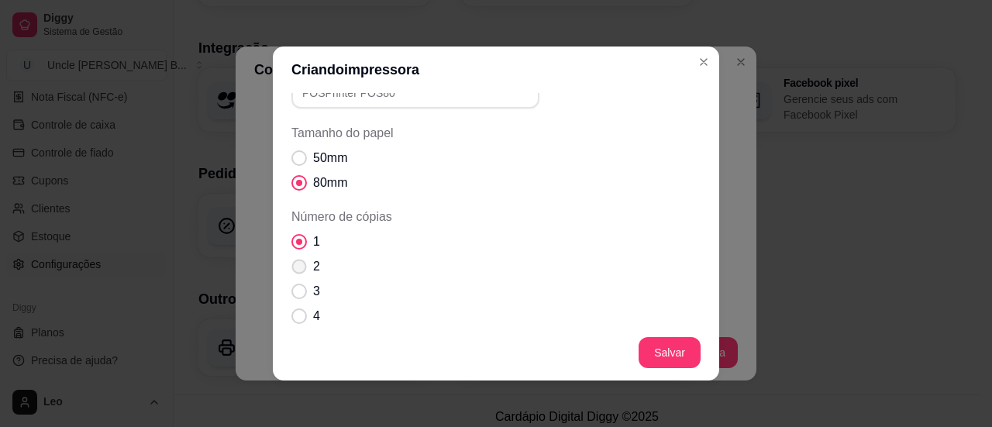
click at [292, 267] on span "Número de cópias" at bounding box center [299, 267] width 15 height 15
click at [291, 270] on input "2" at bounding box center [296, 275] width 10 height 10
radio input "true"
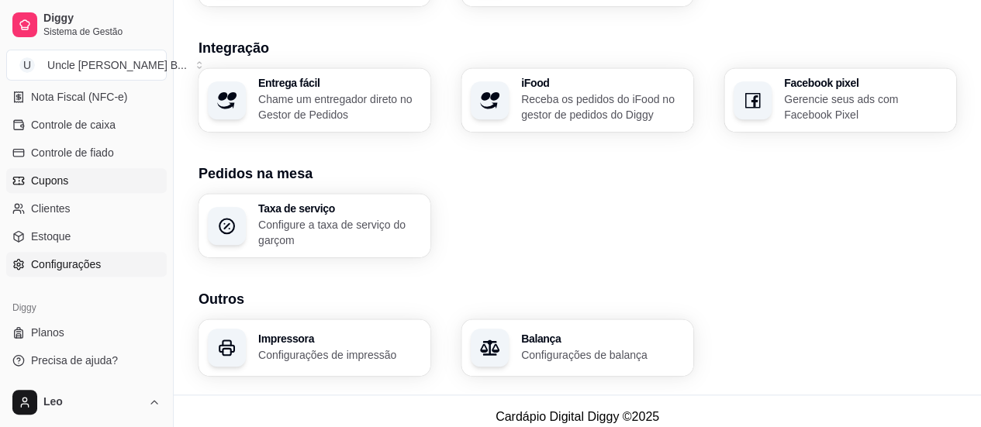
scroll to position [0, 0]
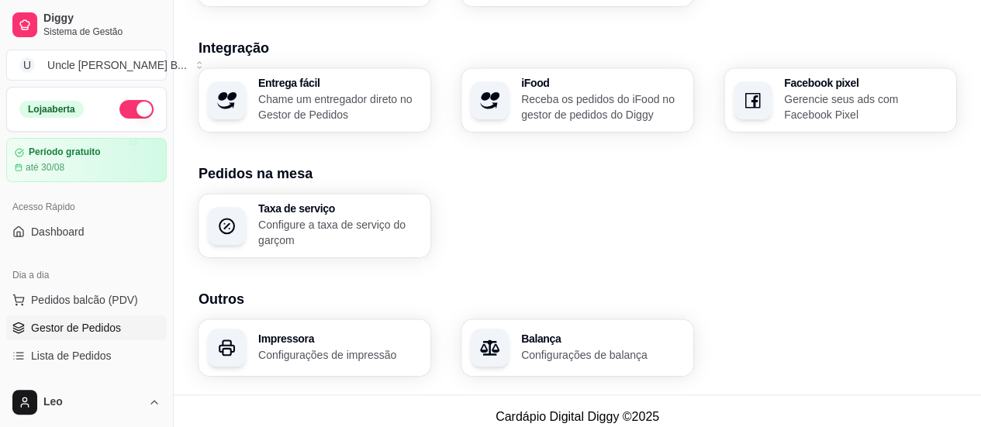
click at [67, 326] on span "Gestor de Pedidos" at bounding box center [76, 328] width 90 height 16
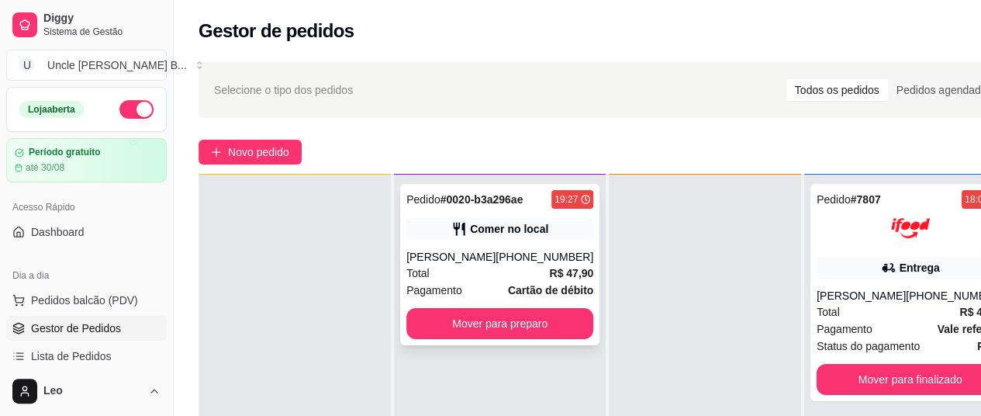
scroll to position [43, 0]
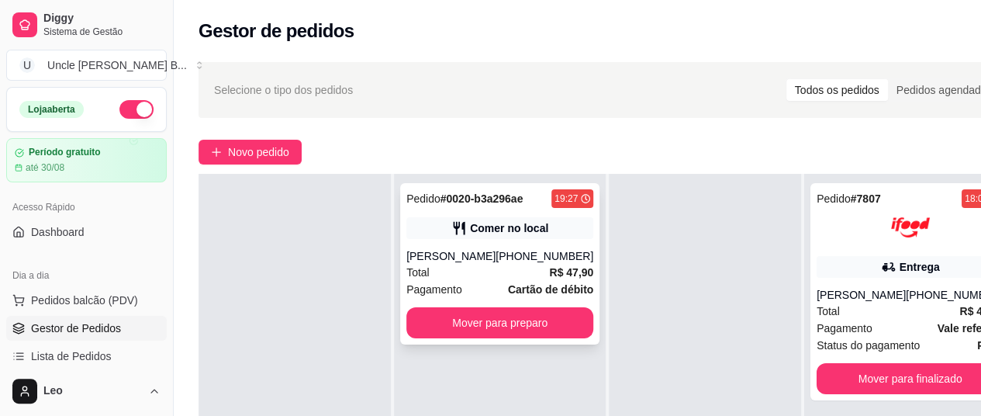
click at [475, 254] on div "Michael" at bounding box center [450, 256] width 89 height 16
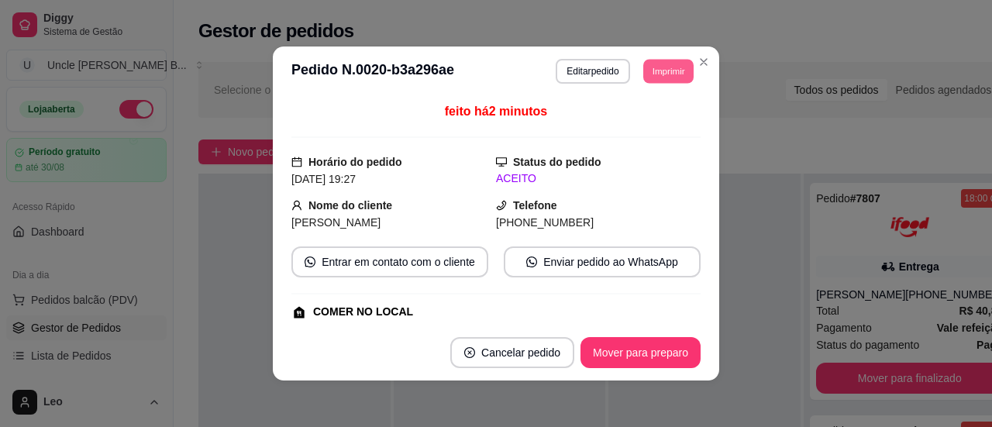
click at [665, 78] on button "Imprimir" at bounding box center [669, 71] width 50 height 24
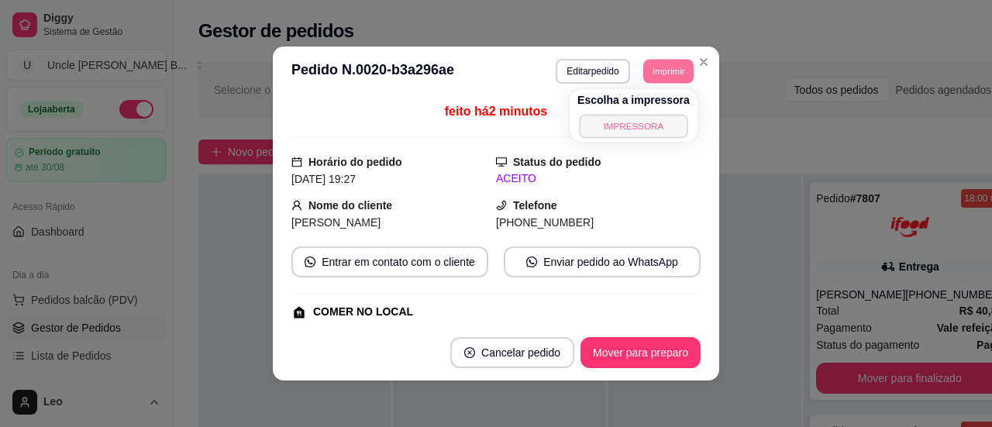
click at [617, 126] on button "IMPRESSORA" at bounding box center [633, 126] width 109 height 24
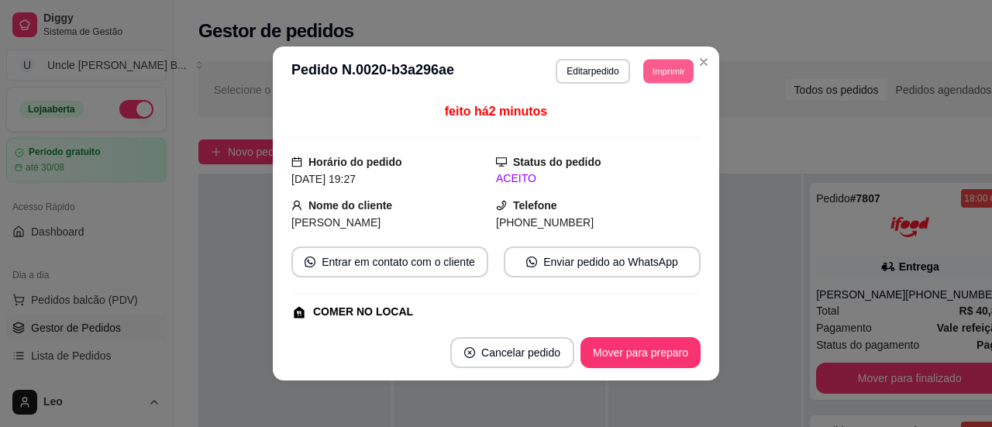
click at [671, 72] on button "Imprimir" at bounding box center [669, 71] width 50 height 24
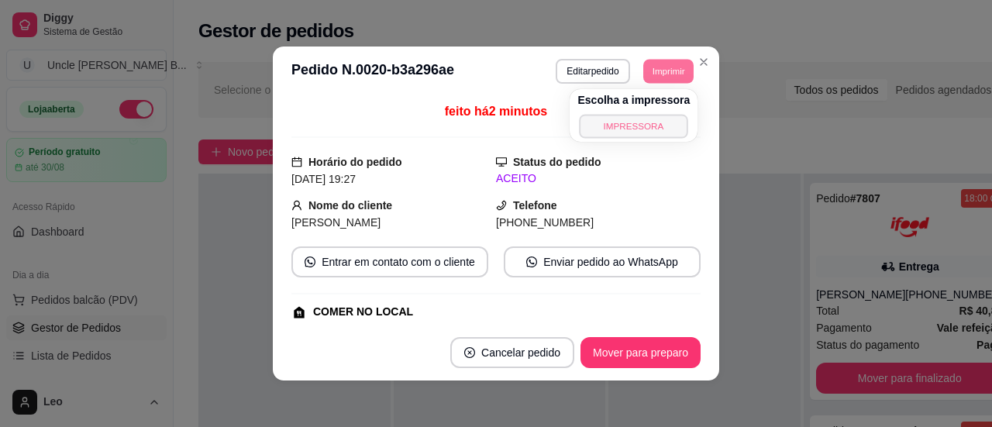
click at [622, 122] on button "IMPRESSORA" at bounding box center [634, 126] width 109 height 24
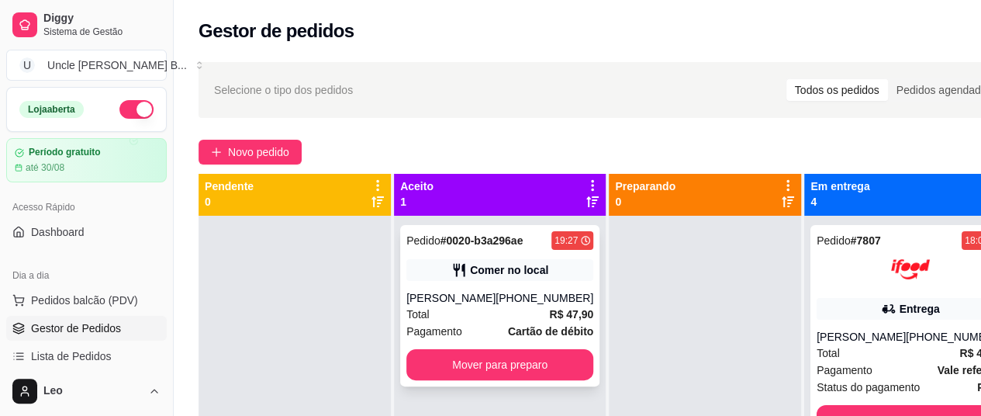
scroll to position [0, 0]
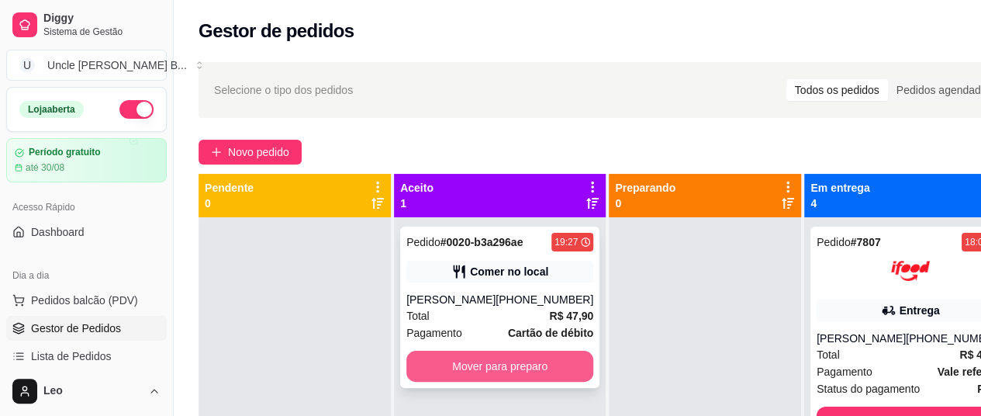
click at [480, 372] on button "Mover para preparo" at bounding box center [499, 365] width 187 height 31
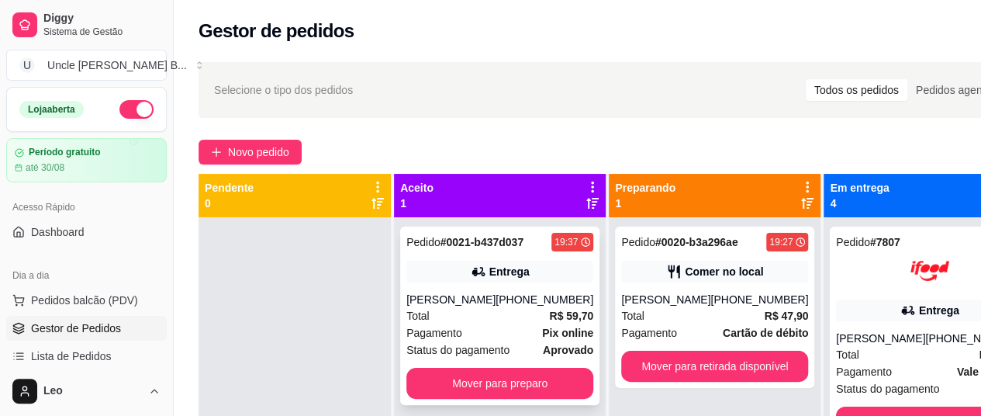
click at [435, 269] on div "Entrega" at bounding box center [499, 272] width 187 height 22
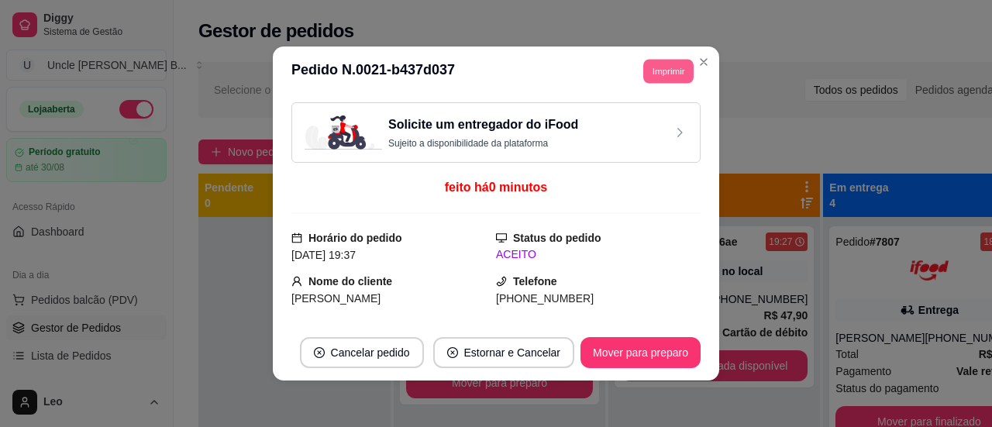
click at [664, 69] on button "Imprimir" at bounding box center [669, 71] width 50 height 24
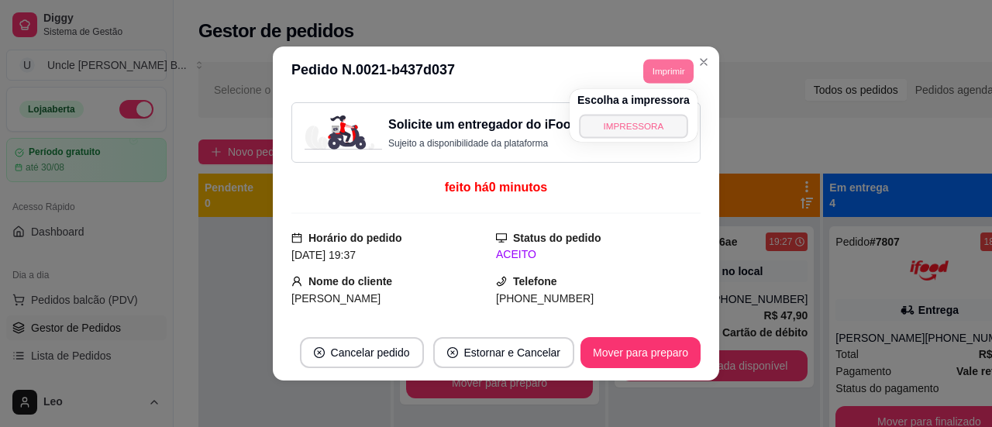
click at [622, 127] on button "IMPRESSORA" at bounding box center [633, 126] width 109 height 24
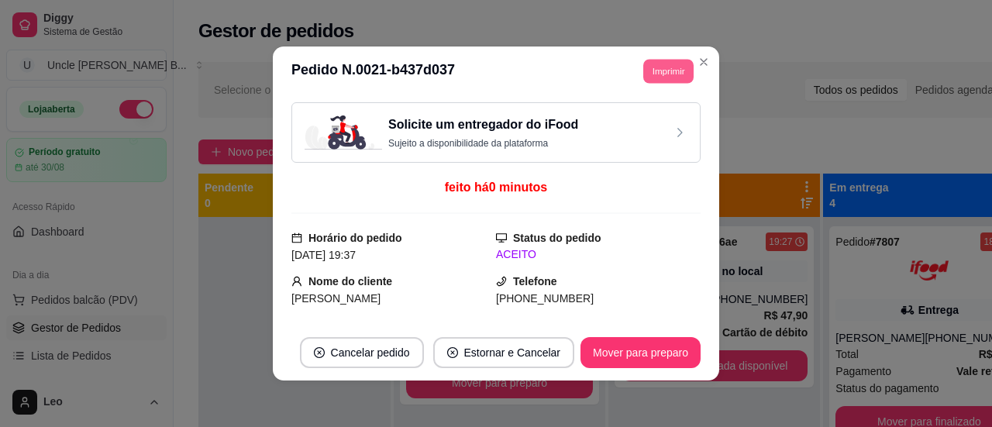
click at [665, 71] on button "Imprimir" at bounding box center [669, 71] width 50 height 24
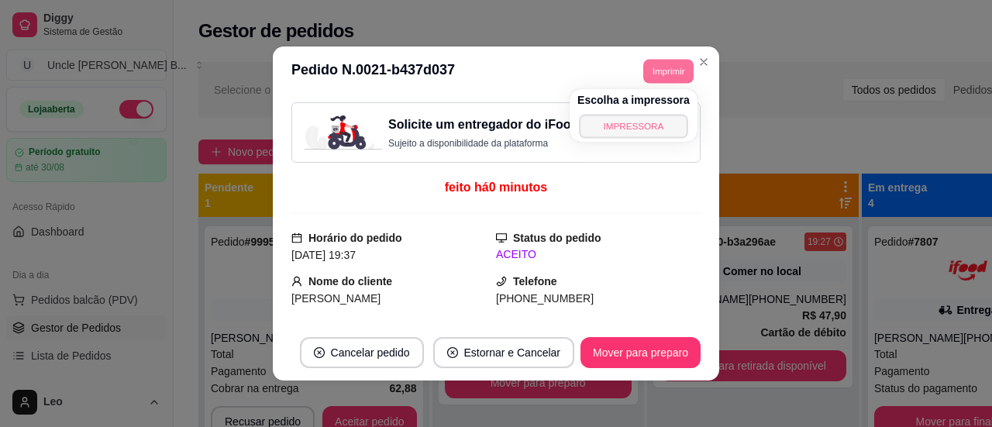
click at [633, 123] on button "IMPRESSORA" at bounding box center [633, 126] width 109 height 24
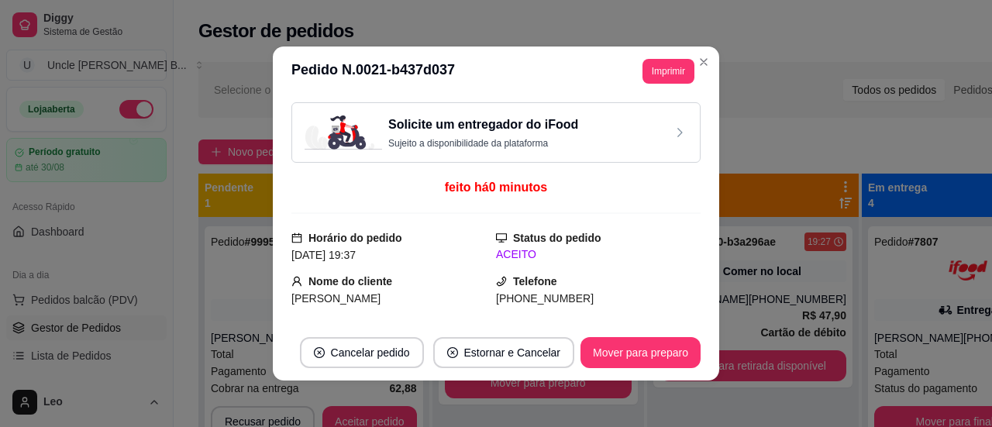
click at [470, 136] on div "Solicite um entregador do iFood Sujeito a disponibilidade da plataforma" at bounding box center [483, 133] width 190 height 34
click at [488, 136] on div "Solicite um entregador do iFood Sujeito a disponibilidade da plataforma" at bounding box center [483, 133] width 190 height 34
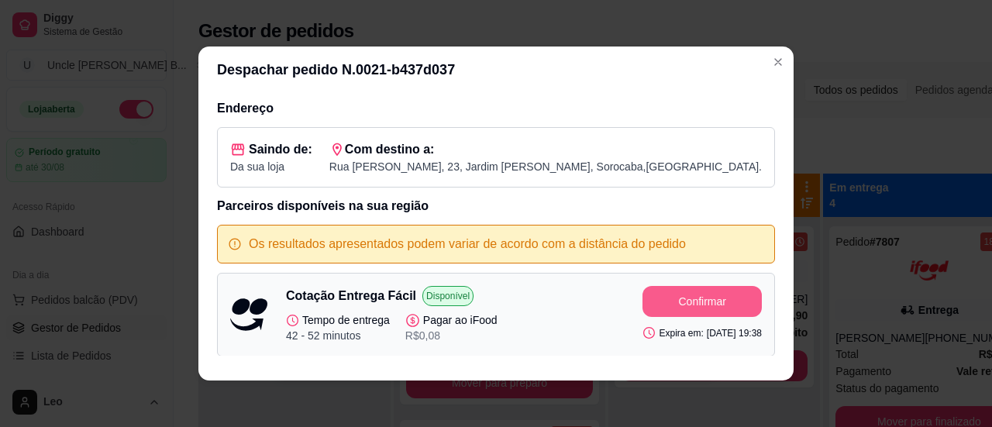
click at [652, 294] on button "Confirmar" at bounding box center [702, 301] width 119 height 31
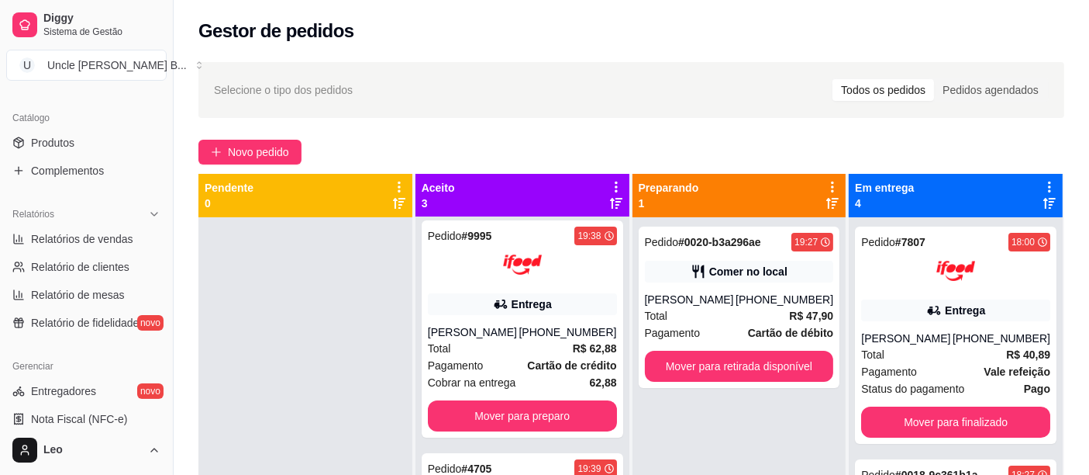
scroll to position [639, 0]
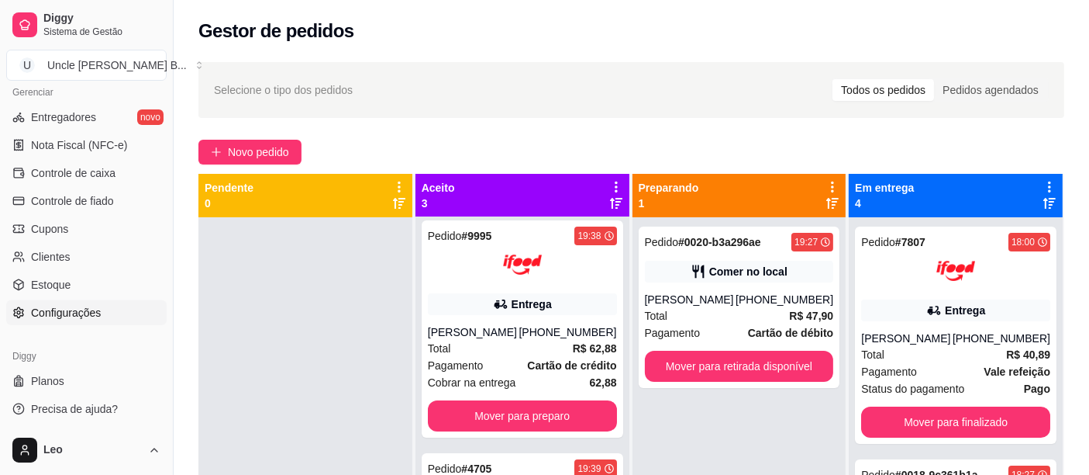
click at [77, 312] on span "Configurações" at bounding box center [66, 313] width 70 height 16
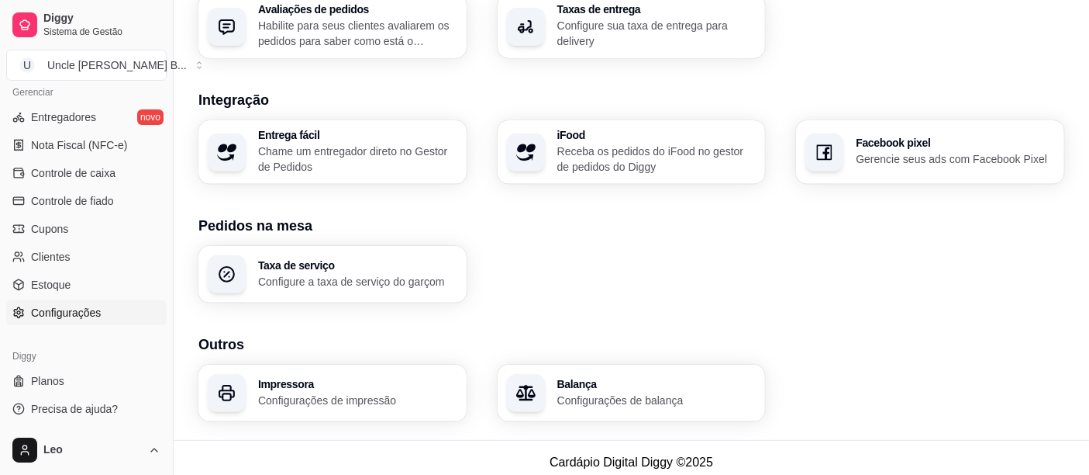
scroll to position [610, 0]
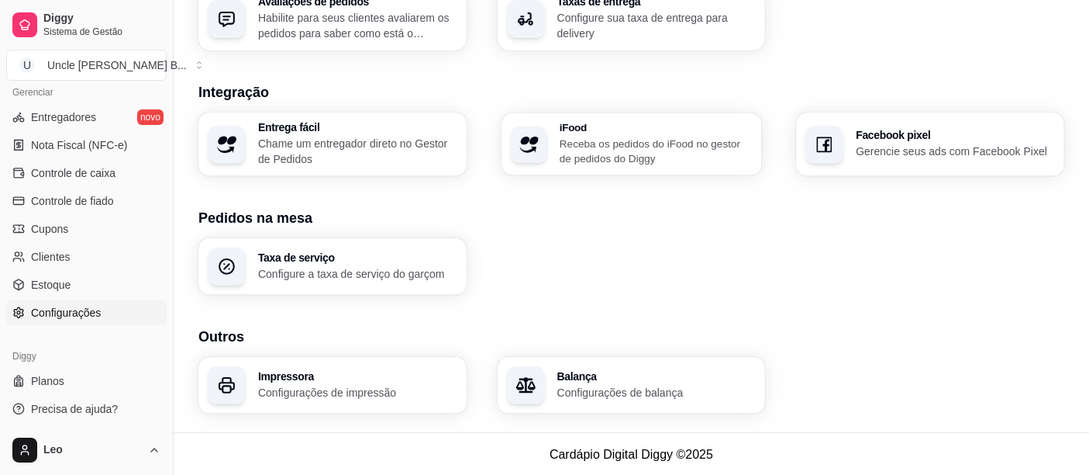
click at [643, 140] on p "Receba os pedidos do iFood no gestor de pedidos do Diggy" at bounding box center [656, 151] width 193 height 30
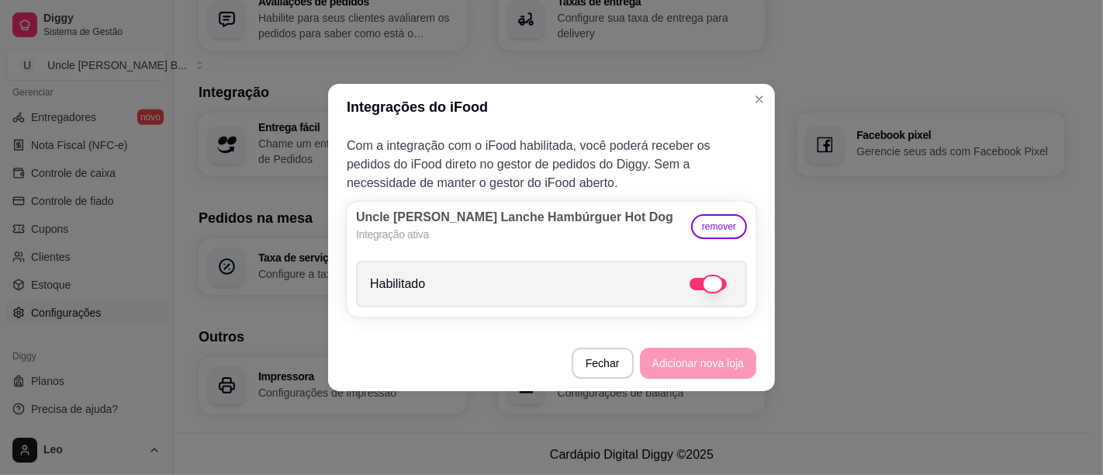
click at [702, 287] on span at bounding box center [707, 284] width 37 height 12
click at [733, 287] on input "Habilitado" at bounding box center [738, 292] width 10 height 10
checkbox input "true"
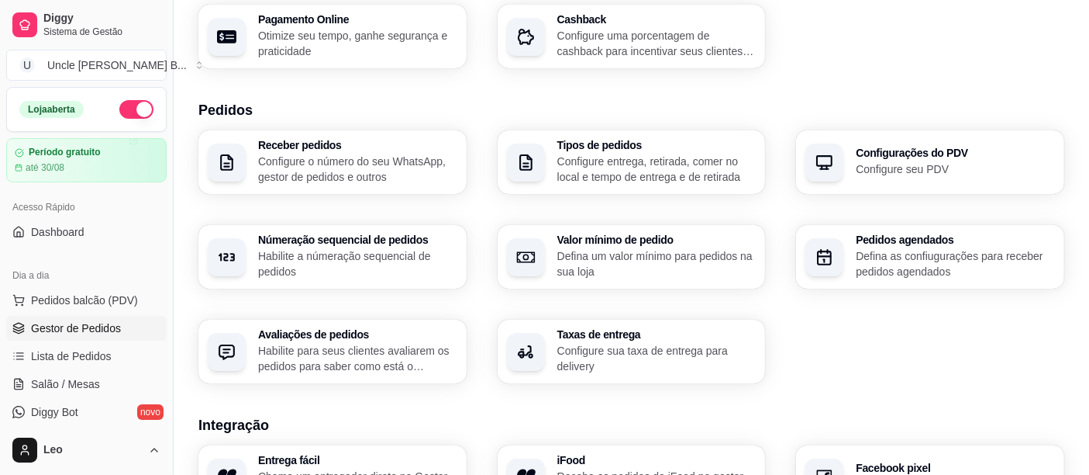
scroll to position [275, 0]
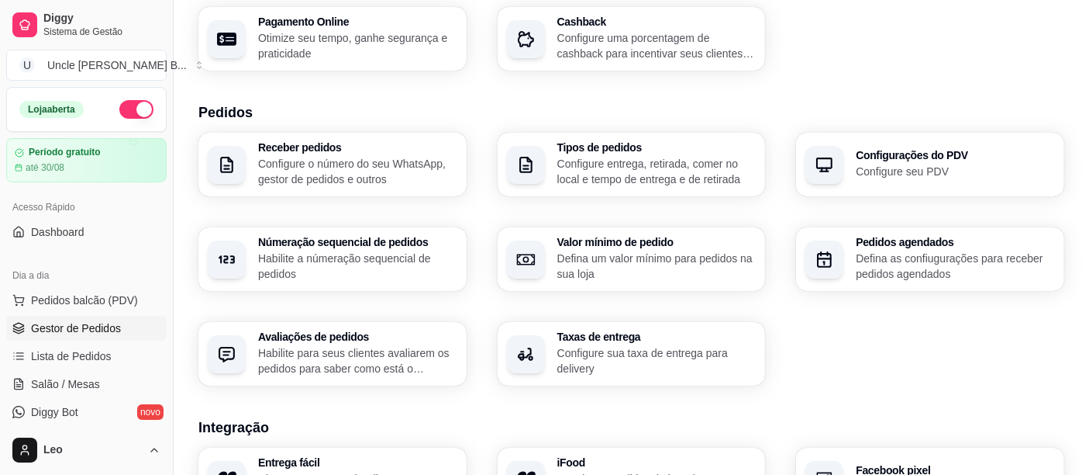
click at [73, 338] on link "Gestor de Pedidos" at bounding box center [86, 328] width 160 height 25
click at [67, 327] on span "Gestor de Pedidos" at bounding box center [76, 328] width 90 height 16
click at [76, 323] on span "Gestor de Pedidos" at bounding box center [76, 328] width 90 height 16
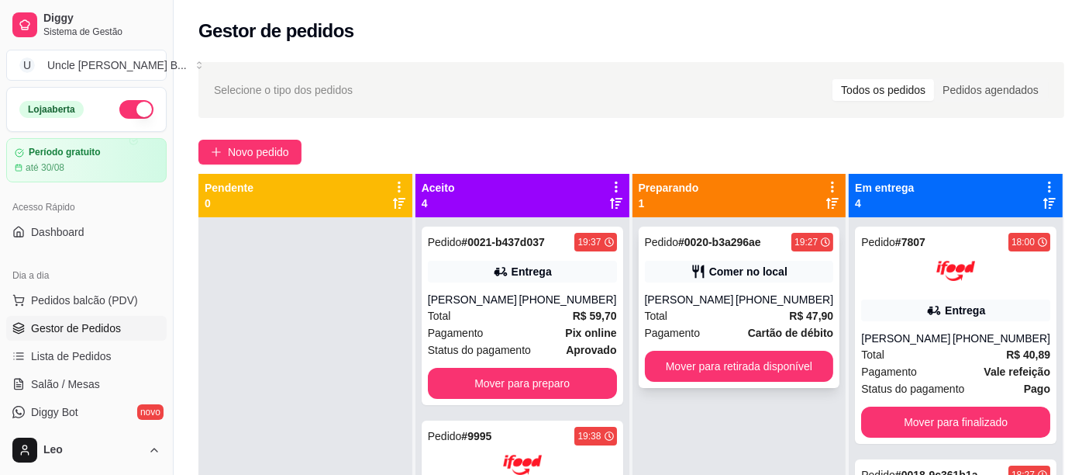
click at [707, 317] on div "Total R$ 47,90" at bounding box center [739, 315] width 189 height 17
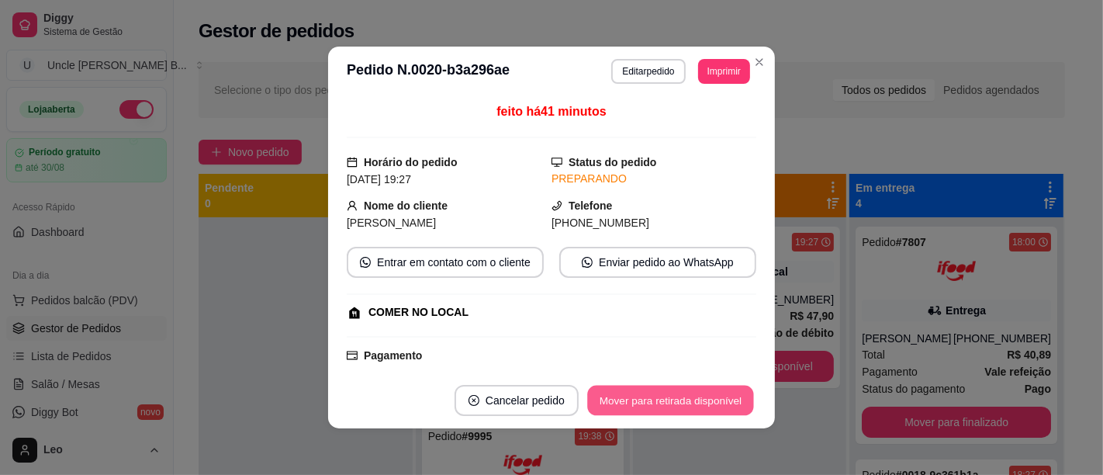
click at [649, 396] on button "Mover para retirada disponível" at bounding box center [670, 400] width 166 height 30
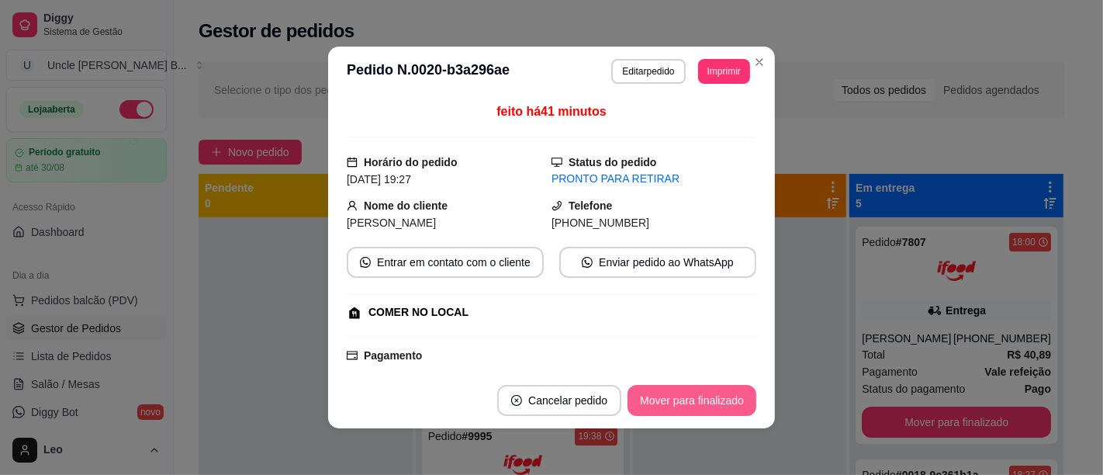
click at [690, 396] on button "Mover para finalizado" at bounding box center [691, 400] width 129 height 31
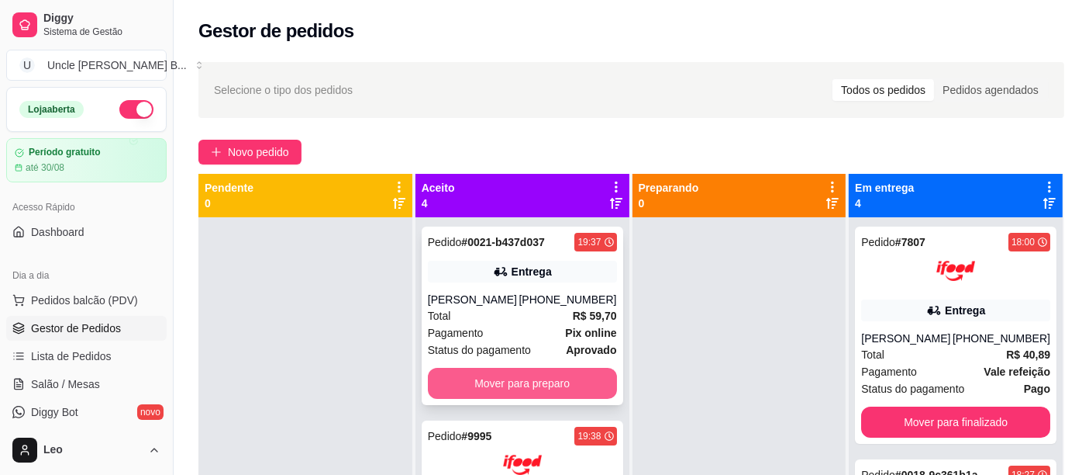
click at [500, 383] on button "Mover para preparo" at bounding box center [522, 383] width 189 height 31
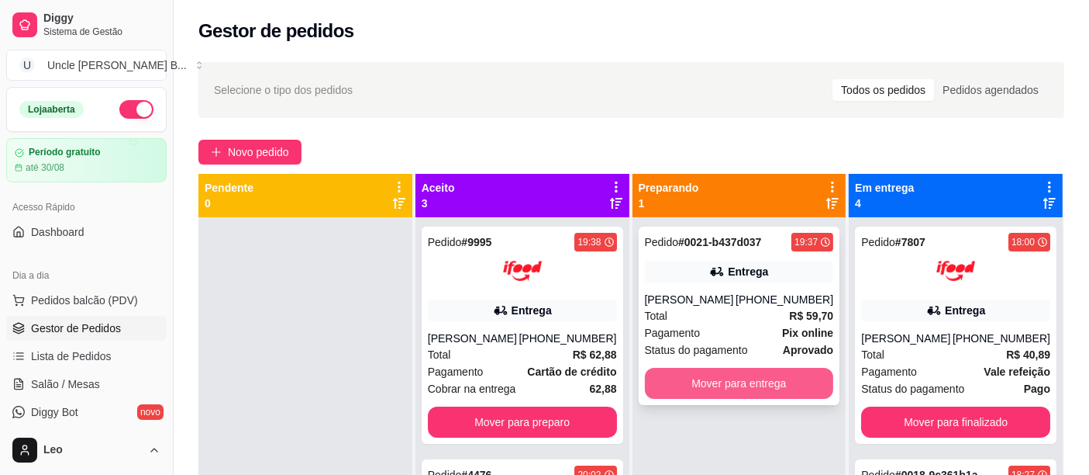
click at [745, 368] on button "Mover para entrega" at bounding box center [739, 383] width 189 height 31
